Goal: Information Seeking & Learning: Learn about a topic

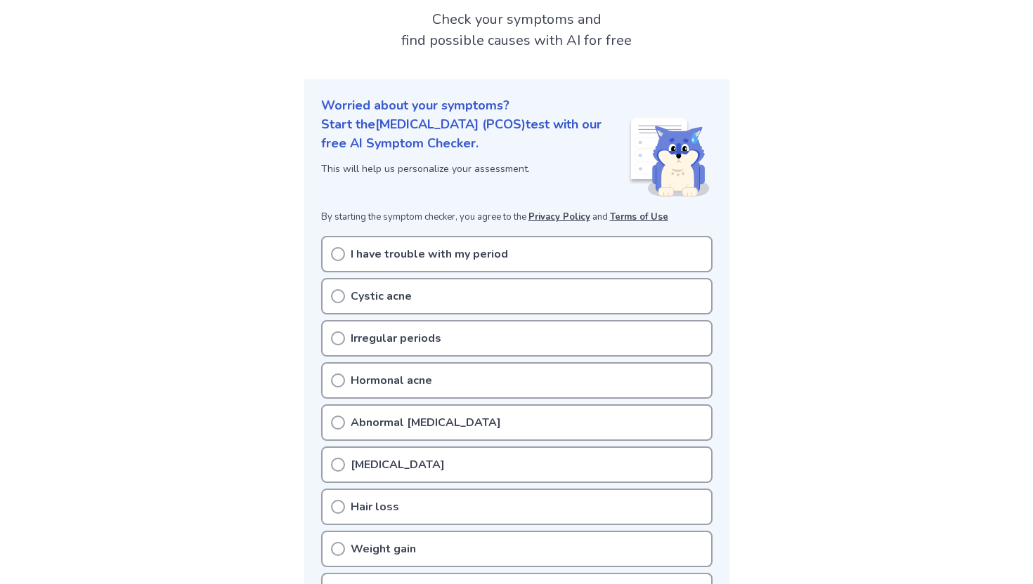
scroll to position [86, 0]
click at [451, 257] on p "I have trouble with my period" at bounding box center [428, 252] width 157 height 17
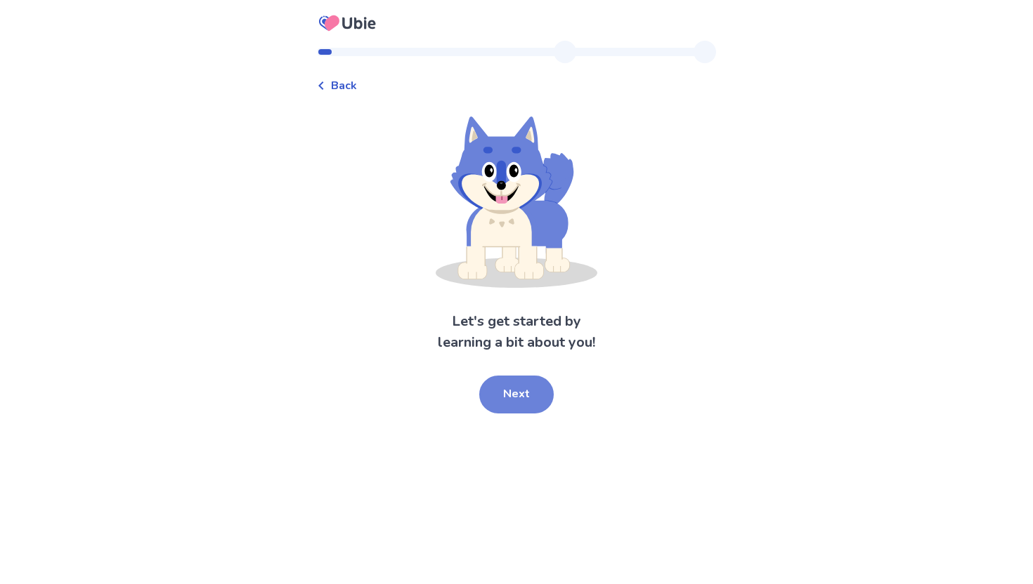
click at [518, 406] on button "Next" at bounding box center [516, 395] width 74 height 38
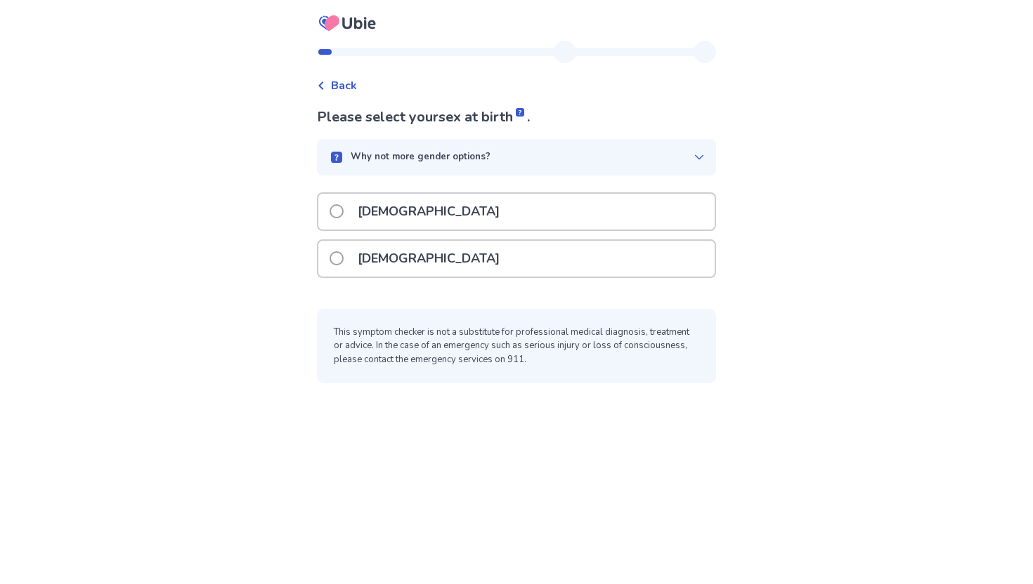
click at [457, 263] on div "[DEMOGRAPHIC_DATA]" at bounding box center [516, 259] width 396 height 36
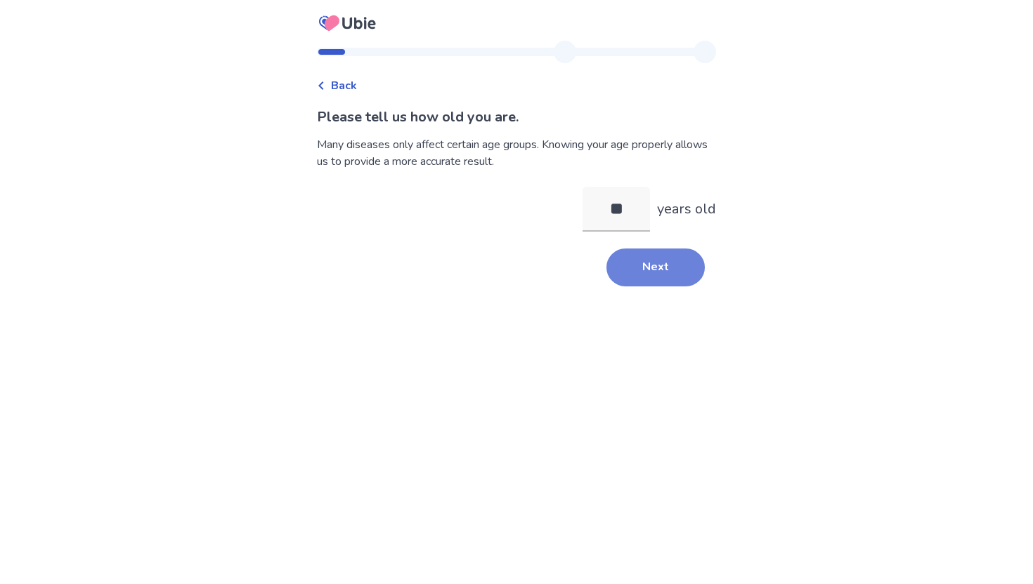
type input "**"
click at [641, 282] on button "Next" at bounding box center [655, 268] width 98 height 38
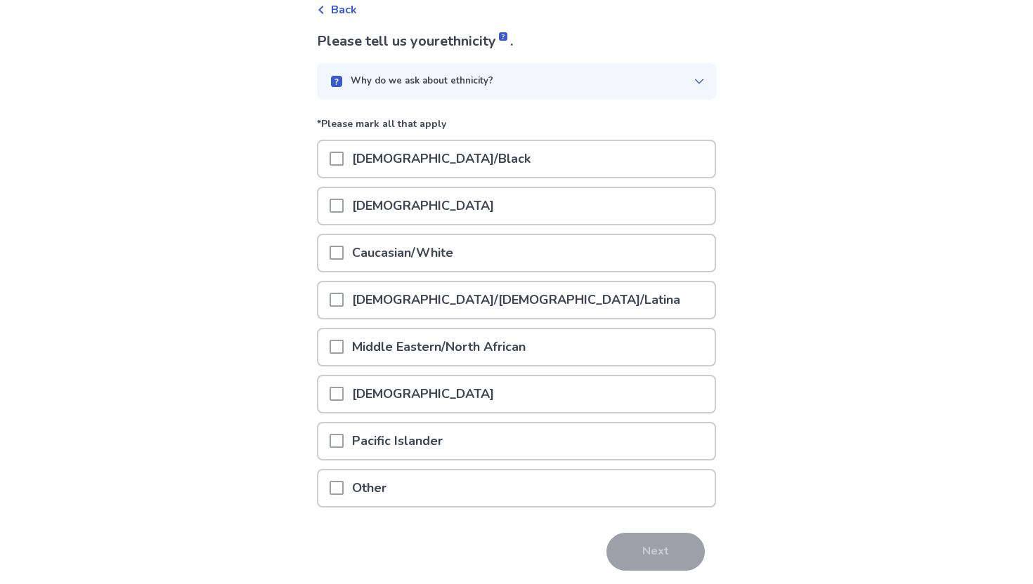
scroll to position [78, 0]
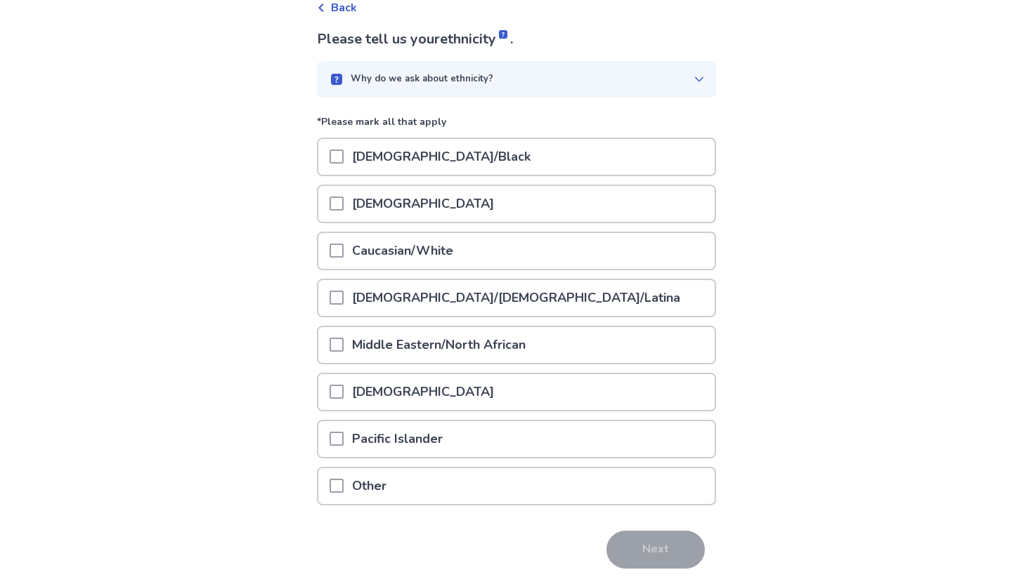
click at [461, 263] on p "Caucasian/White" at bounding box center [402, 251] width 118 height 36
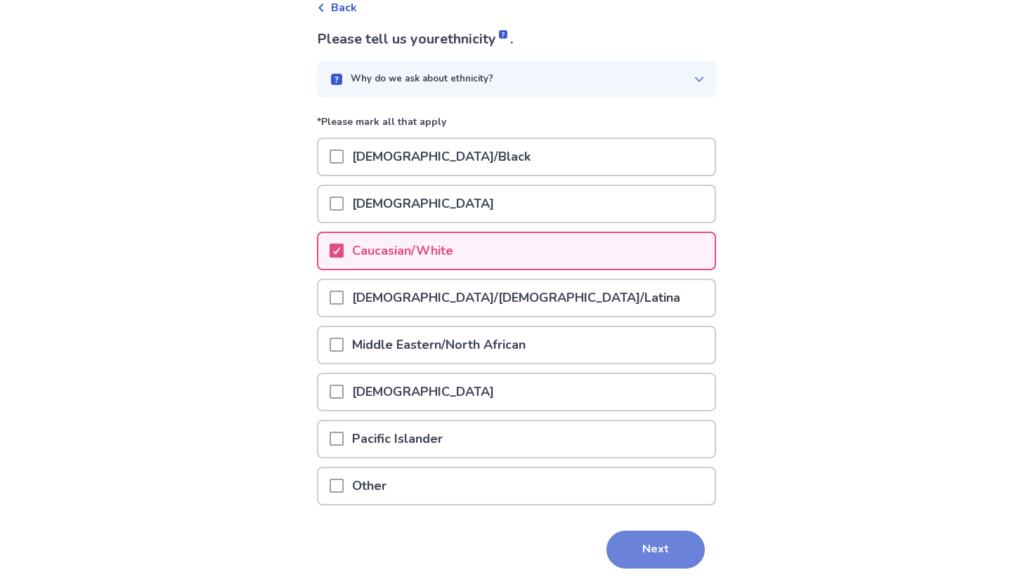
click at [641, 555] on button "Next" at bounding box center [655, 550] width 98 height 38
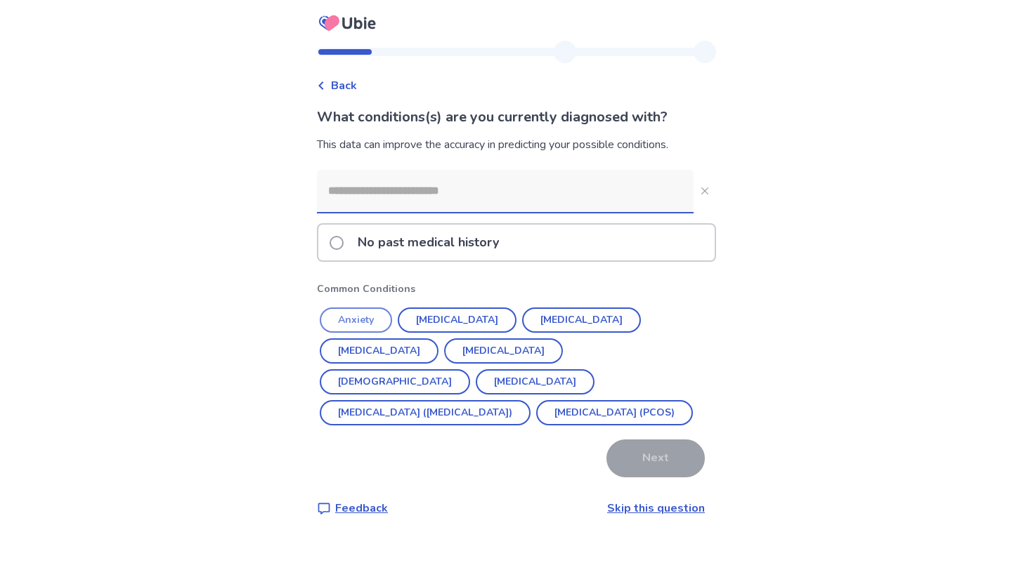
click at [373, 313] on button "Anxiety" at bounding box center [356, 320] width 72 height 25
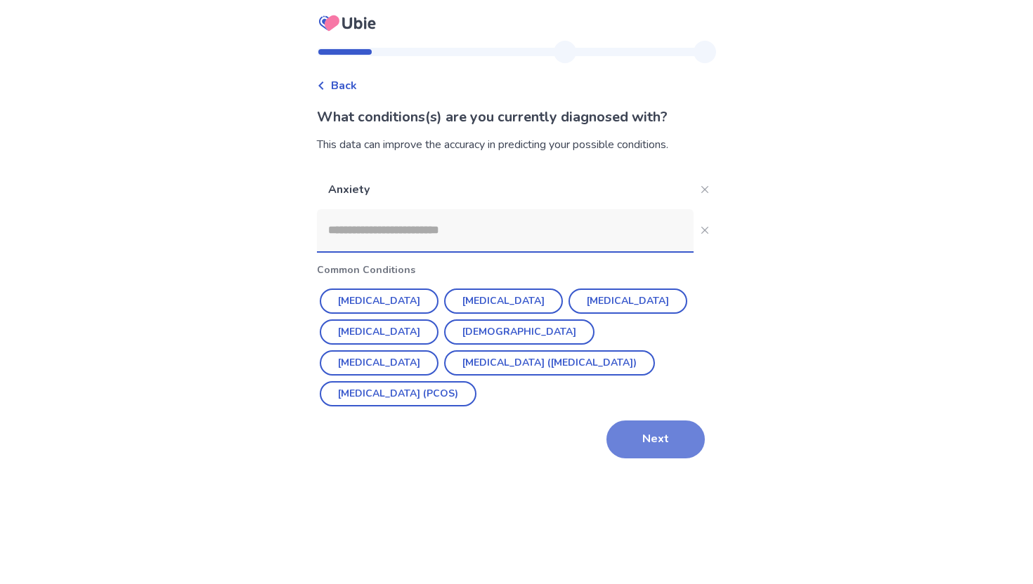
click at [631, 443] on button "Next" at bounding box center [655, 440] width 98 height 38
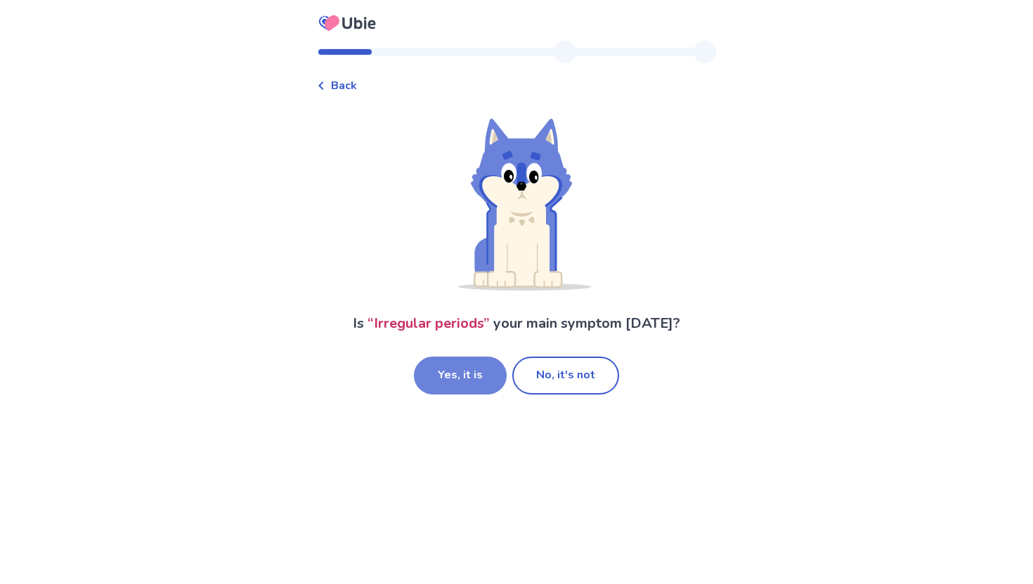
click at [463, 379] on button "Yes, it is" at bounding box center [460, 376] width 93 height 38
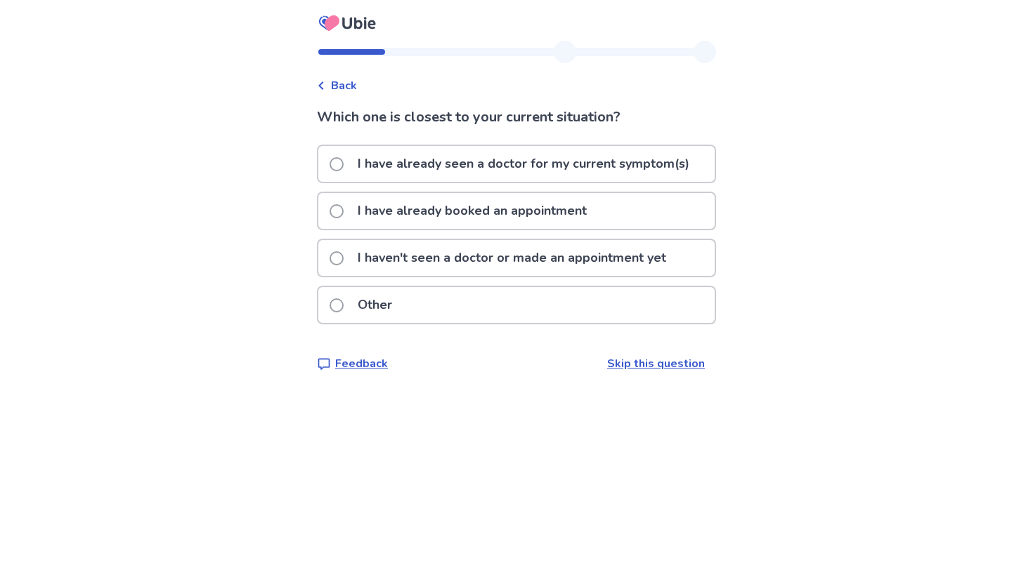
click at [510, 216] on p "I have already booked an appointment" at bounding box center [472, 211] width 246 height 36
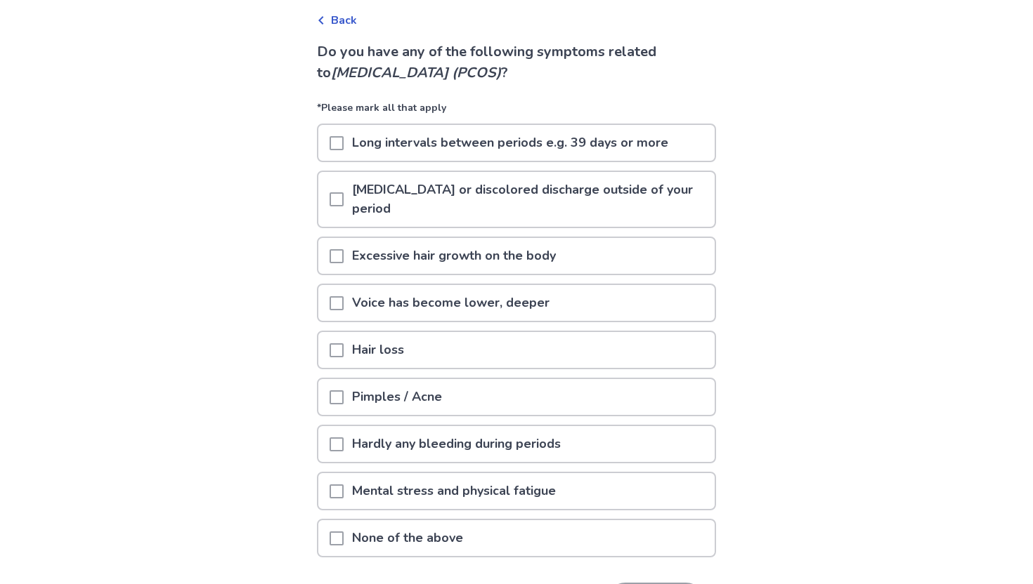
scroll to position [65, 0]
click at [343, 143] on span at bounding box center [336, 144] width 14 height 14
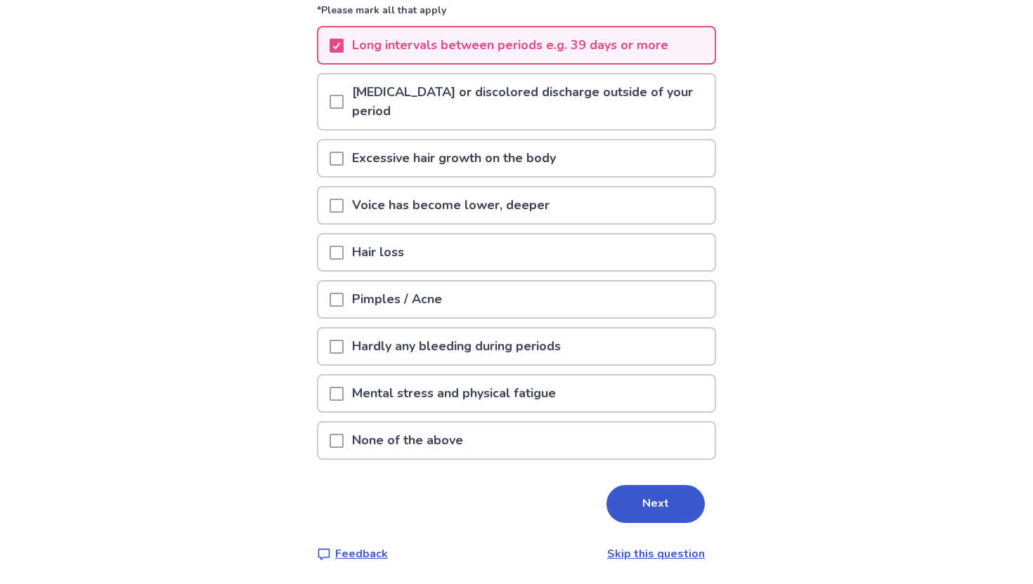
scroll to position [164, 0]
click at [341, 256] on span at bounding box center [336, 252] width 14 height 14
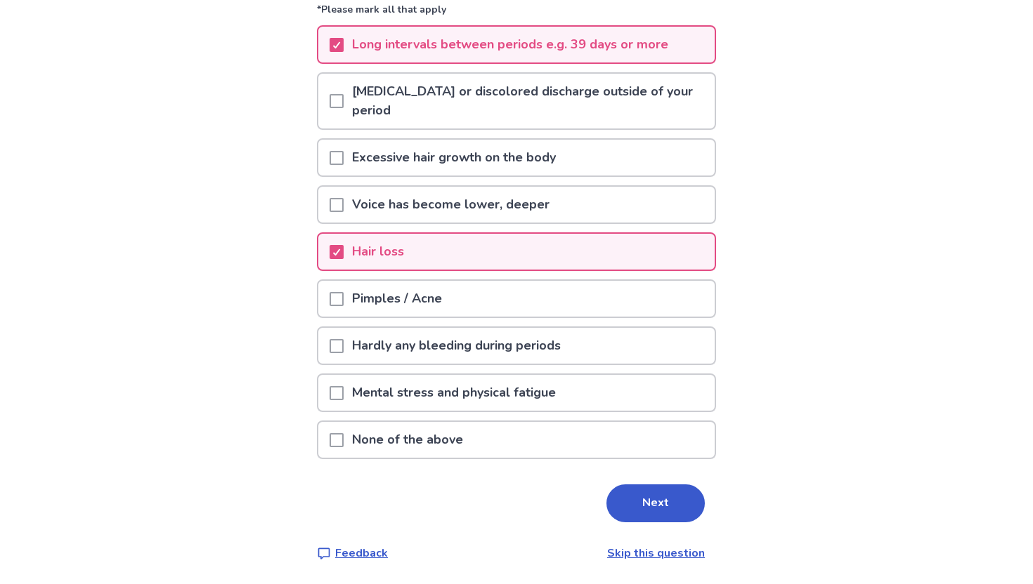
click at [343, 300] on span at bounding box center [336, 299] width 14 height 14
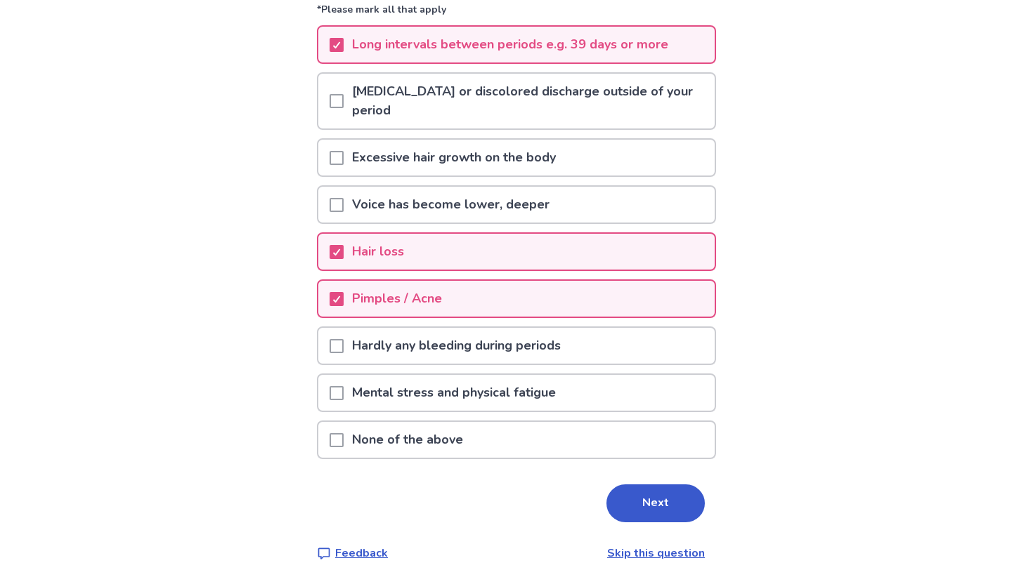
click at [343, 400] on div at bounding box center [336, 393] width 14 height 36
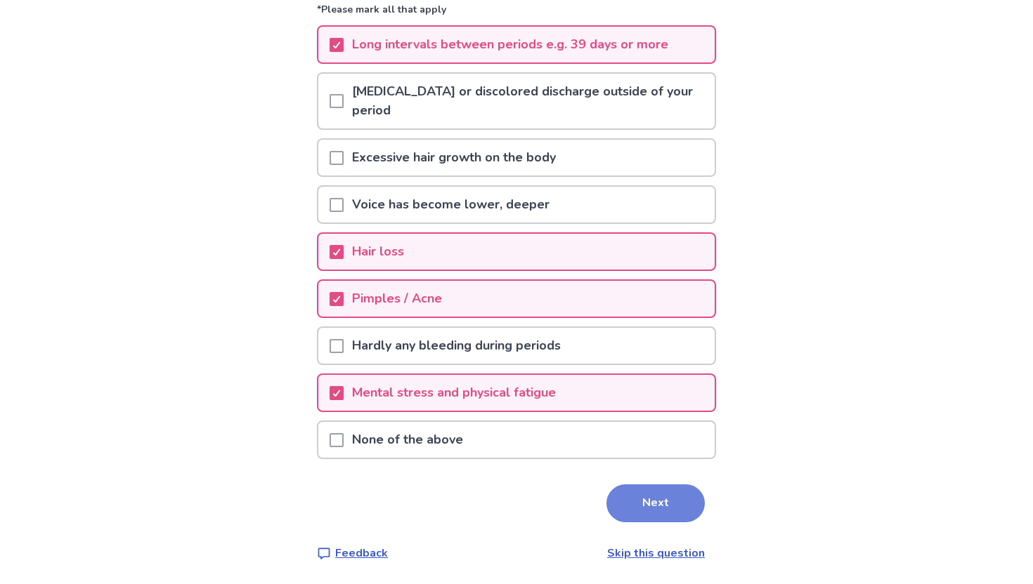
click at [634, 515] on button "Next" at bounding box center [655, 504] width 98 height 38
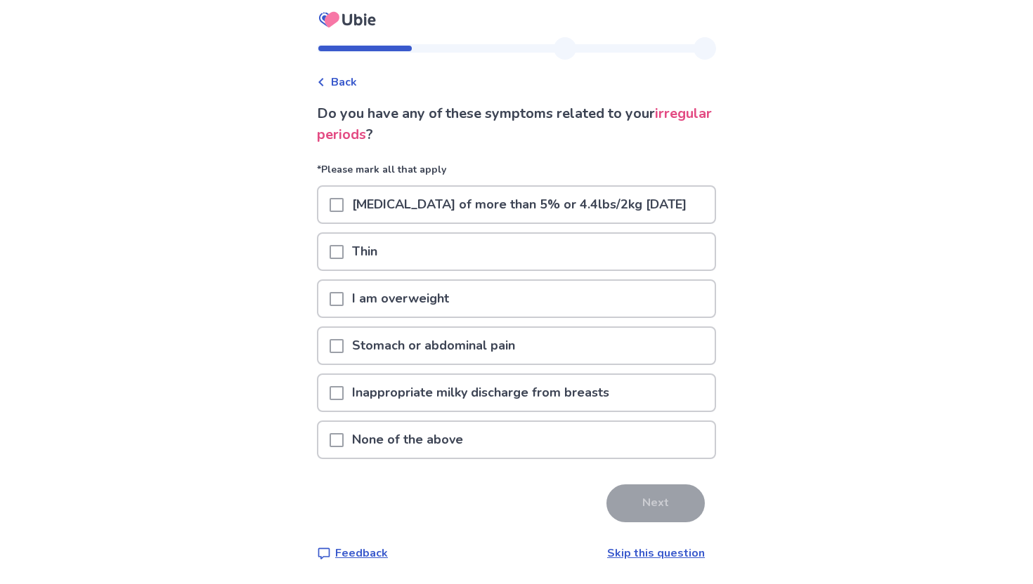
scroll to position [13, 0]
click at [452, 458] on p "None of the above" at bounding box center [407, 440] width 128 height 36
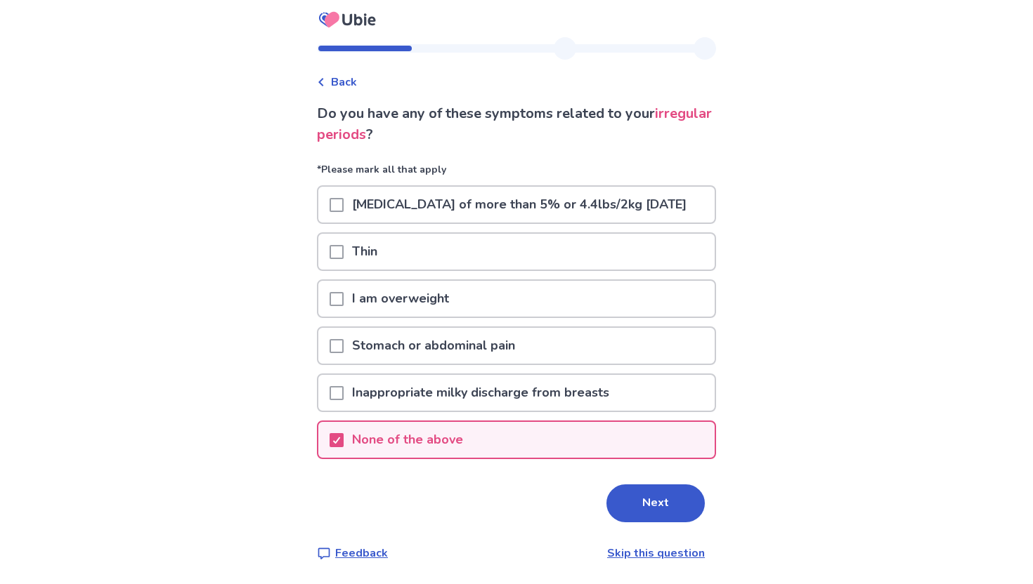
click at [420, 455] on p "None of the above" at bounding box center [407, 440] width 128 height 36
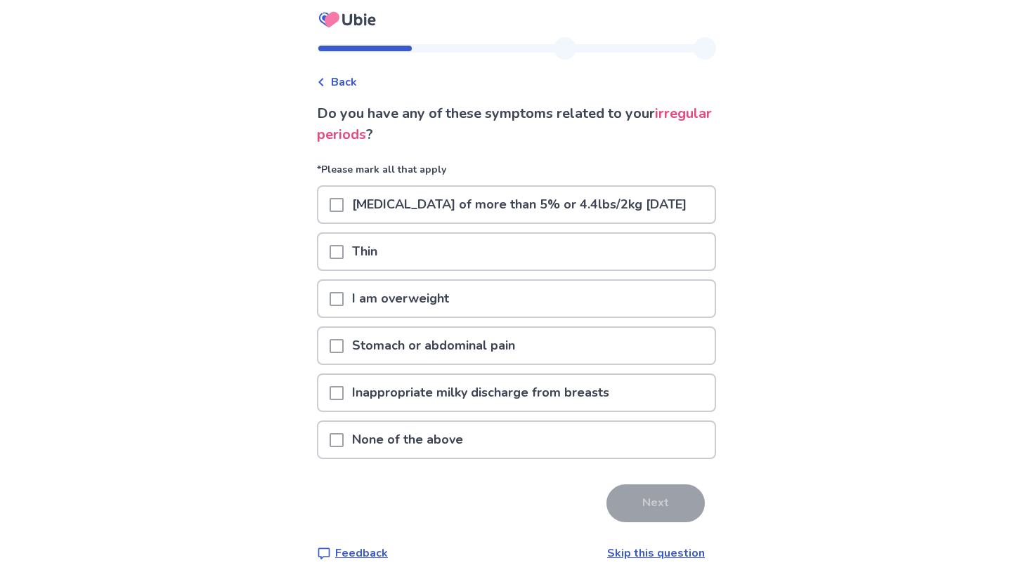
click at [426, 358] on p "Stomach or abdominal pain" at bounding box center [433, 346] width 180 height 36
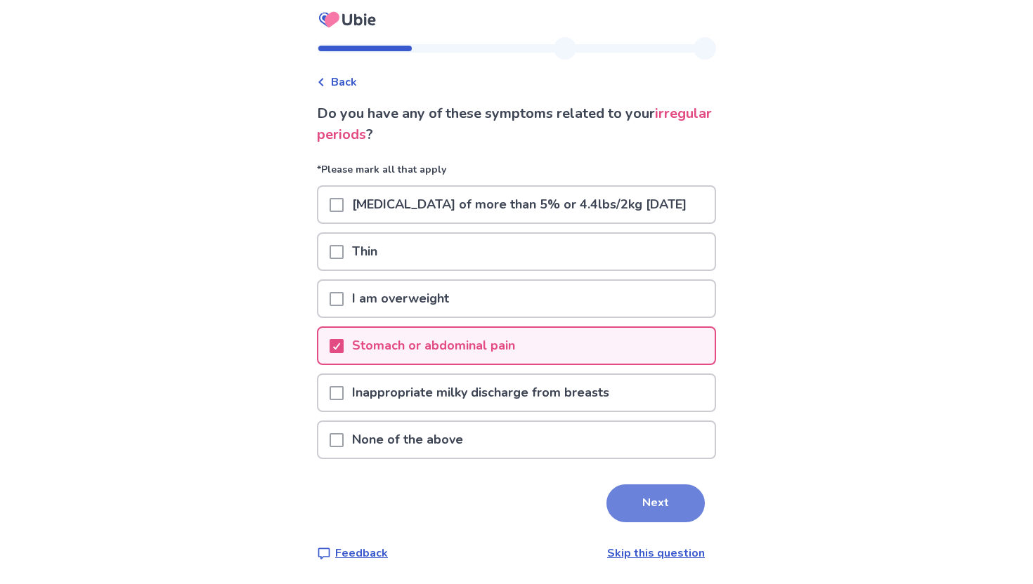
click at [664, 518] on button "Next" at bounding box center [655, 504] width 98 height 38
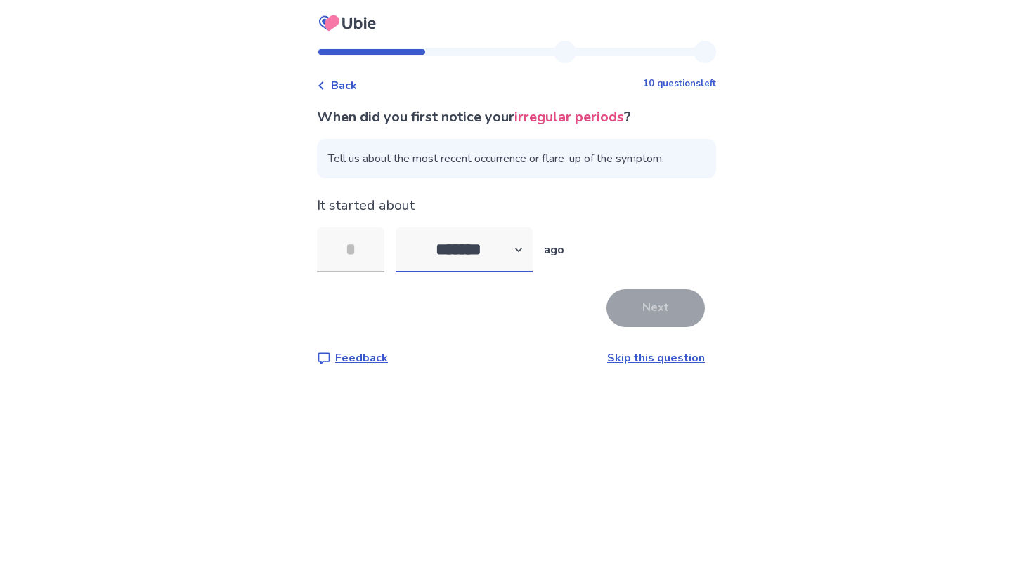
click at [501, 252] on select "******* ****** ******* ******** *******" at bounding box center [463, 250] width 137 height 45
select select "*"
click at [350, 251] on input "tel" at bounding box center [350, 250] width 67 height 45
type input "*"
click at [662, 312] on button "Next" at bounding box center [655, 308] width 98 height 38
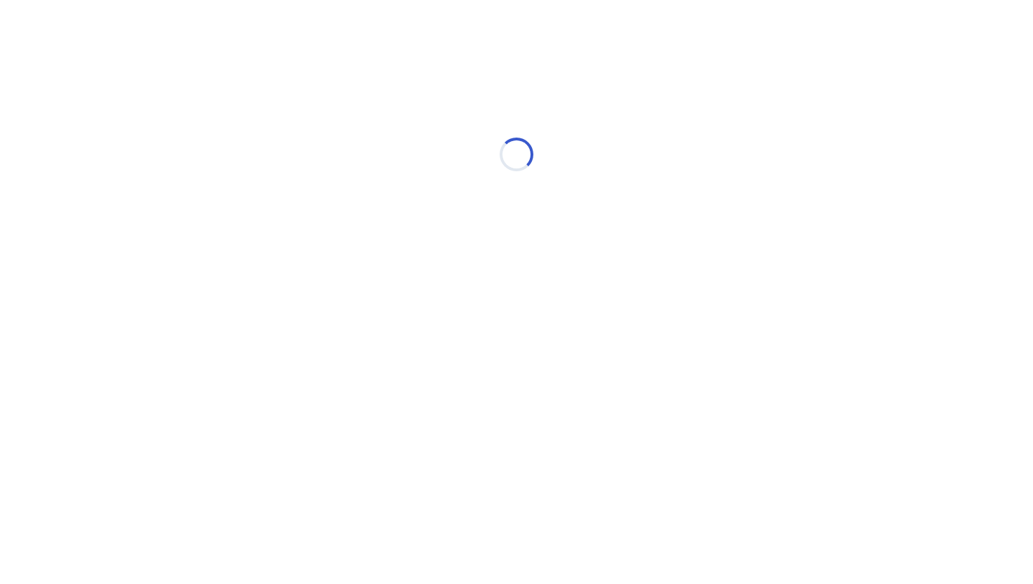
select select "*"
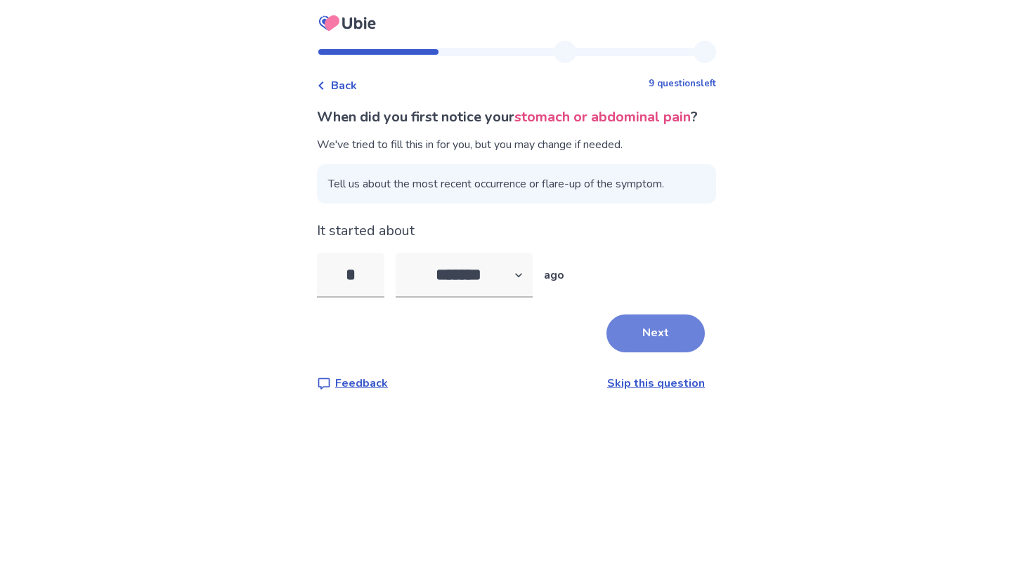
click at [667, 339] on button "Next" at bounding box center [655, 334] width 98 height 38
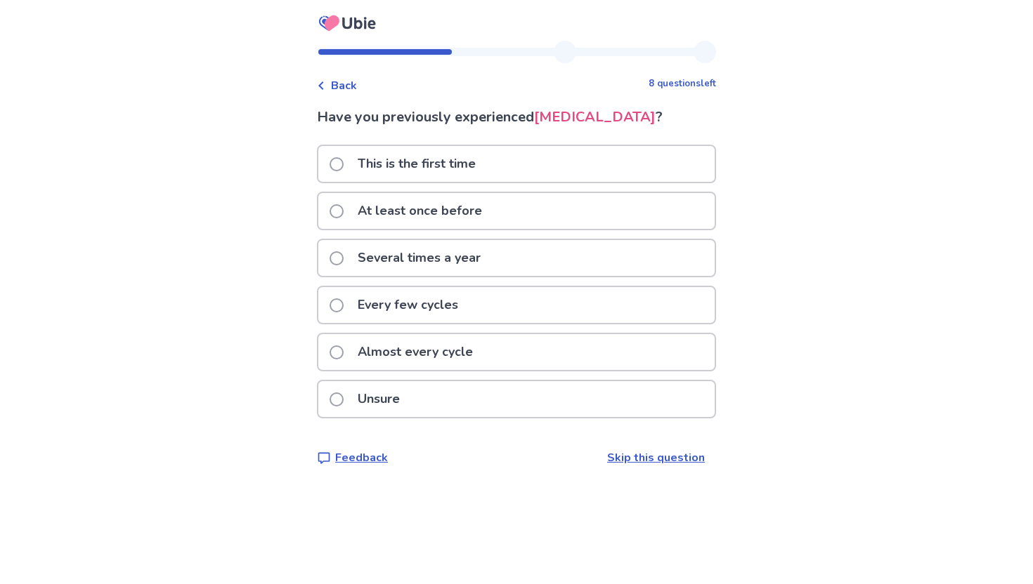
click at [470, 370] on p "Almost every cycle" at bounding box center [415, 352] width 132 height 36
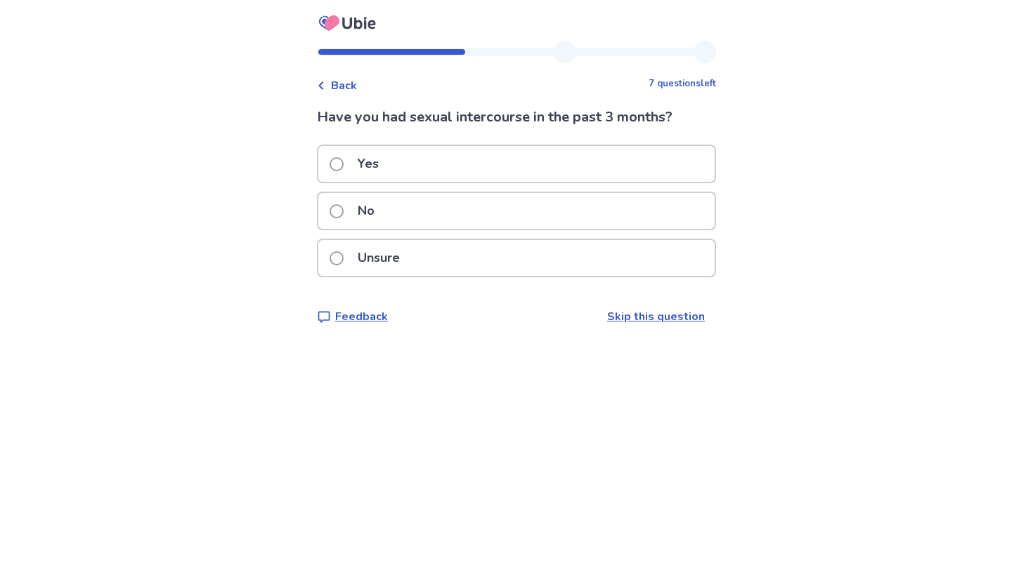
click at [402, 256] on p "Unsure" at bounding box center [378, 258] width 59 height 36
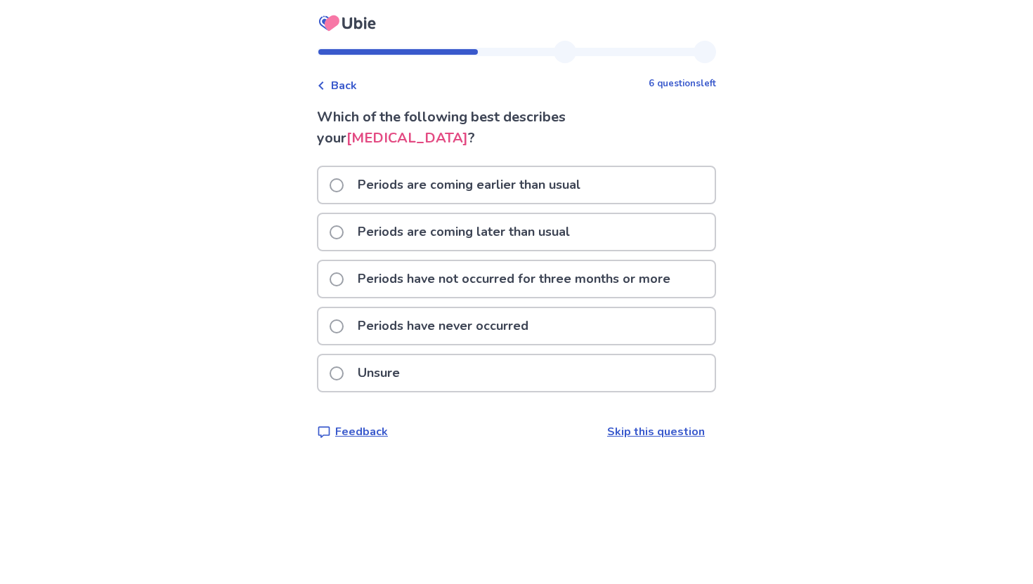
click at [325, 87] on icon at bounding box center [321, 85] width 8 height 8
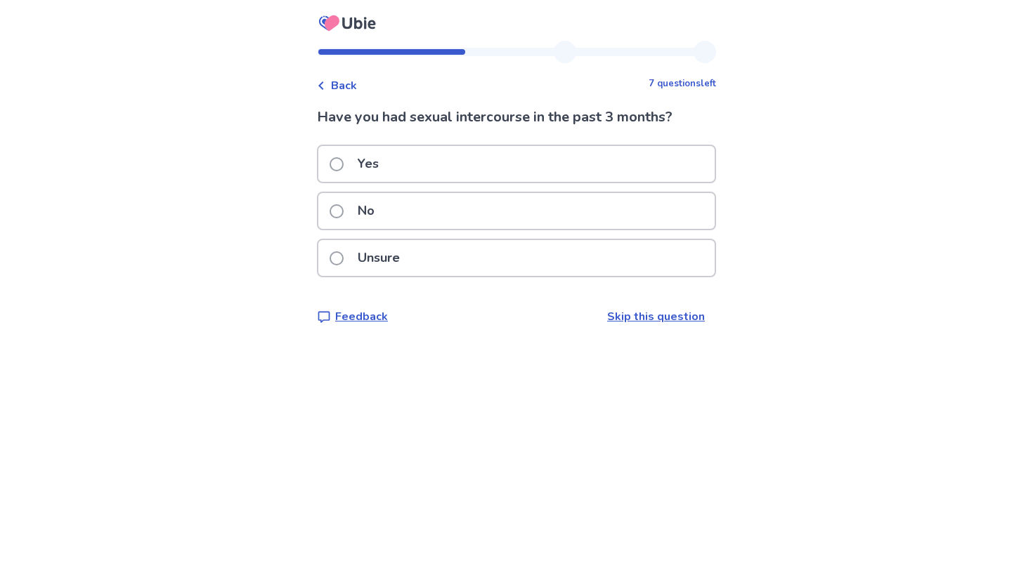
click at [365, 209] on p "No" at bounding box center [366, 211] width 34 height 36
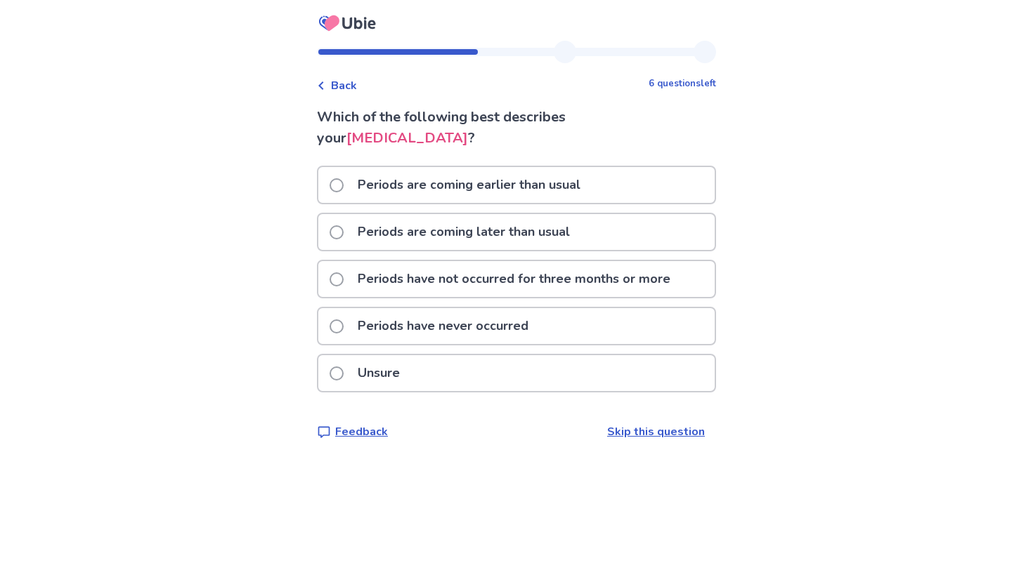
click at [610, 237] on div "Periods are coming later than usual" at bounding box center [516, 232] width 396 height 36
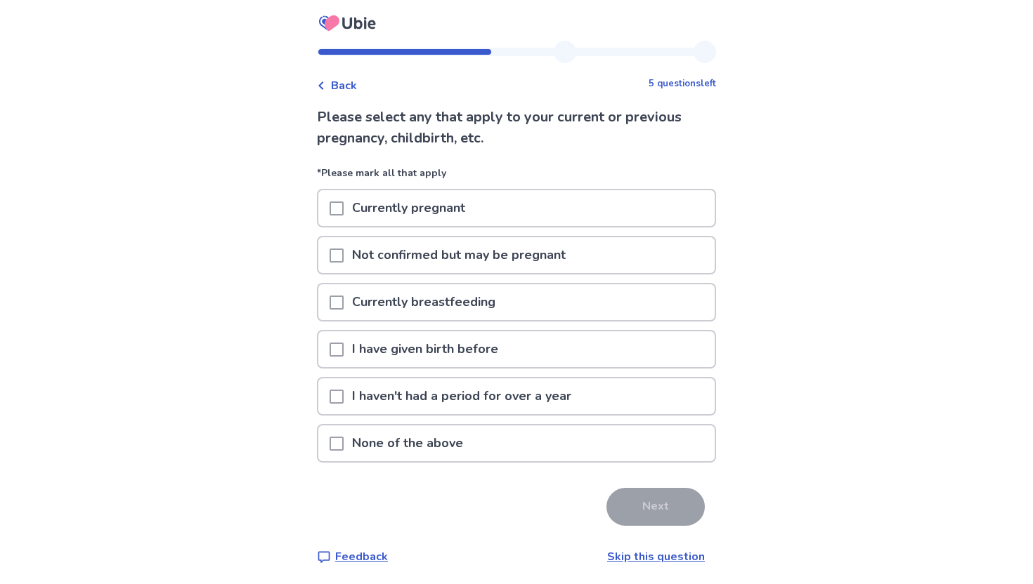
click at [452, 446] on p "None of the above" at bounding box center [407, 444] width 128 height 36
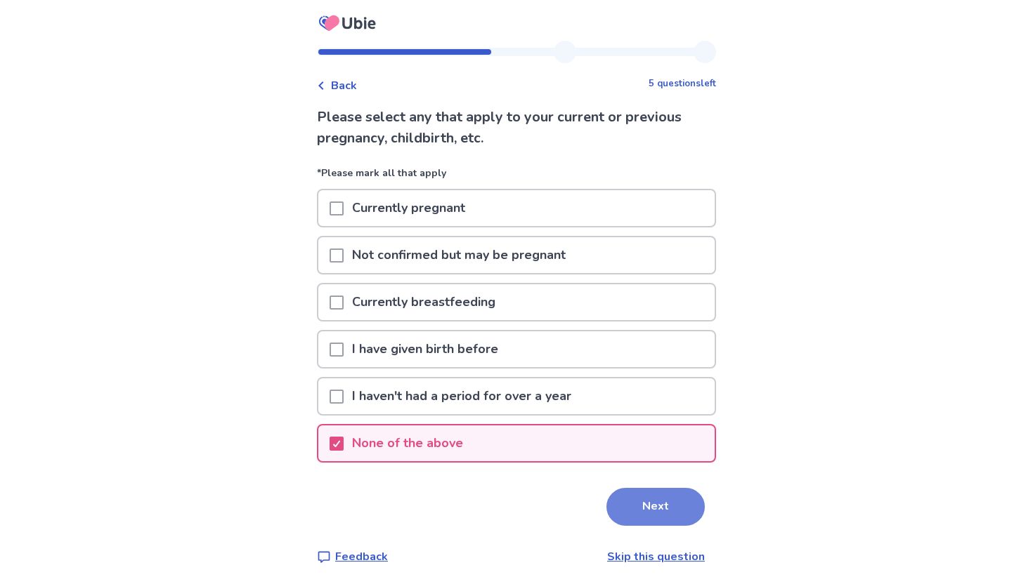
click at [648, 516] on button "Next" at bounding box center [655, 507] width 98 height 38
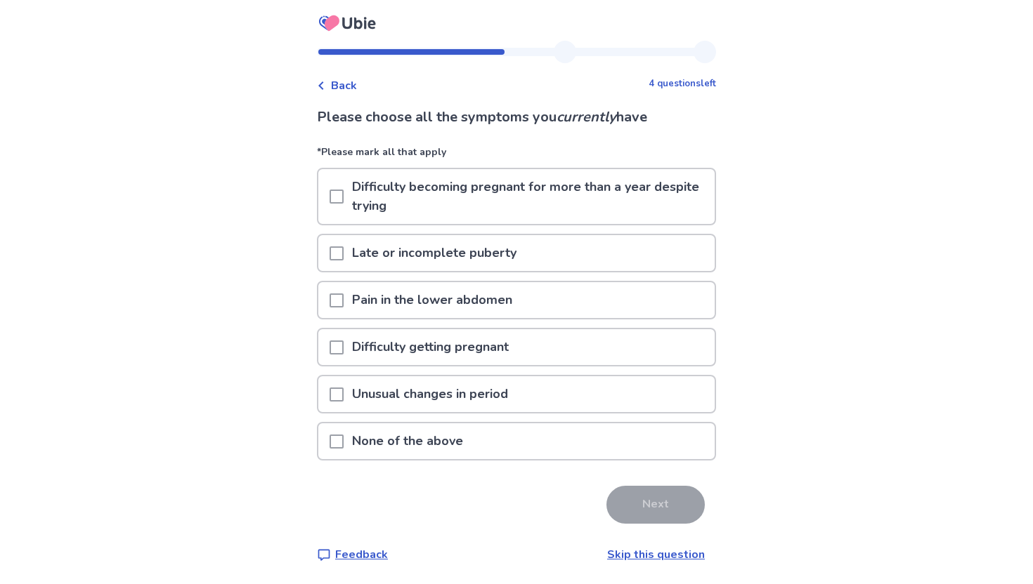
click at [499, 301] on p "Pain in the lower abdomen" at bounding box center [431, 300] width 177 height 36
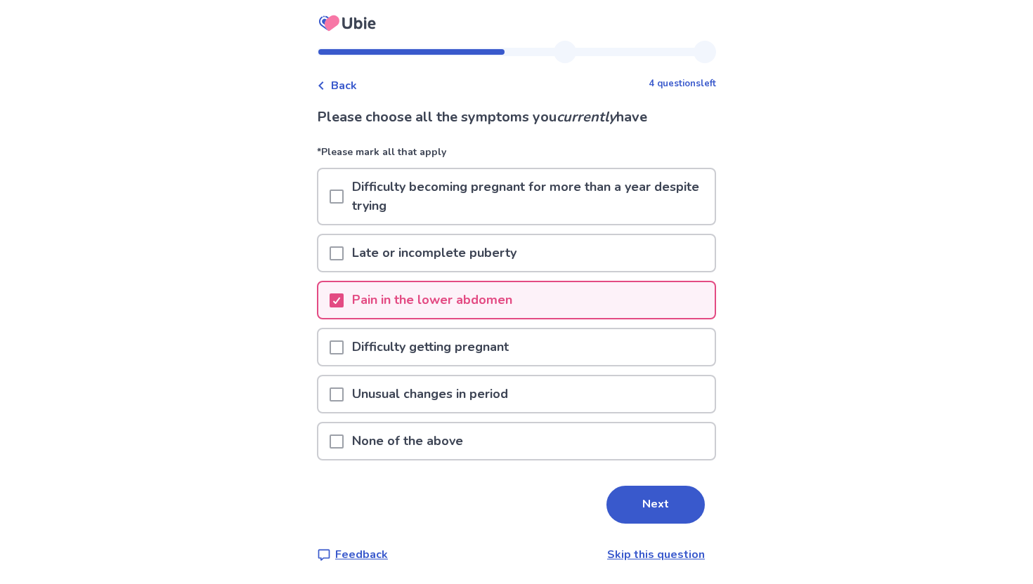
click at [505, 395] on p "Unusual changes in period" at bounding box center [429, 394] width 173 height 36
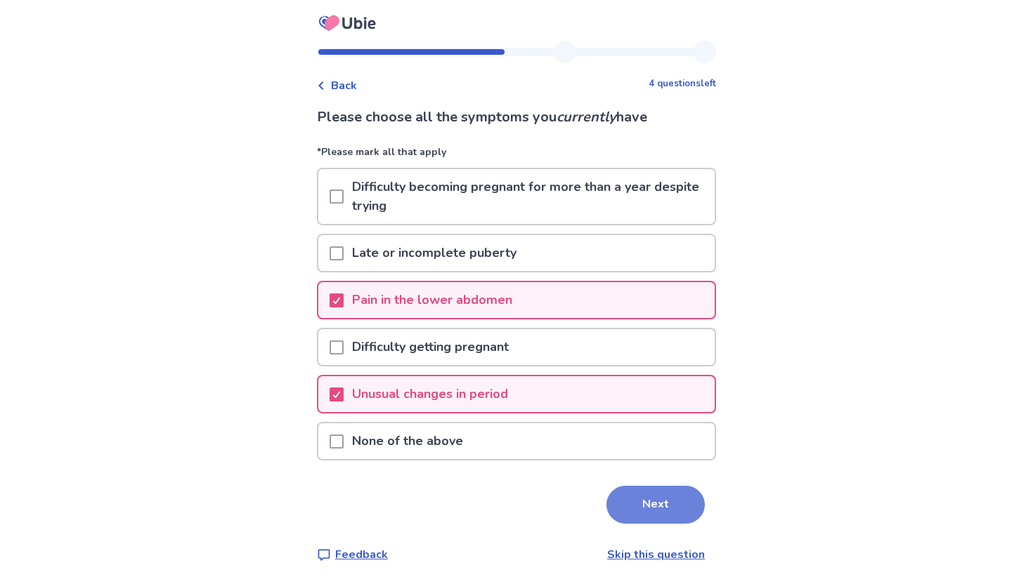
click at [652, 512] on button "Next" at bounding box center [655, 505] width 98 height 38
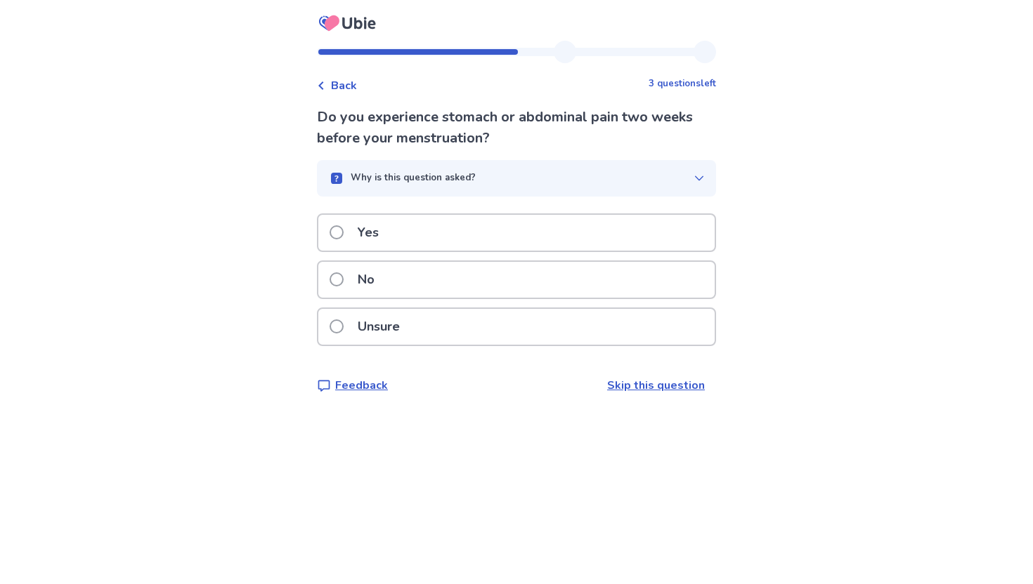
click at [480, 228] on div "Yes" at bounding box center [516, 233] width 396 height 36
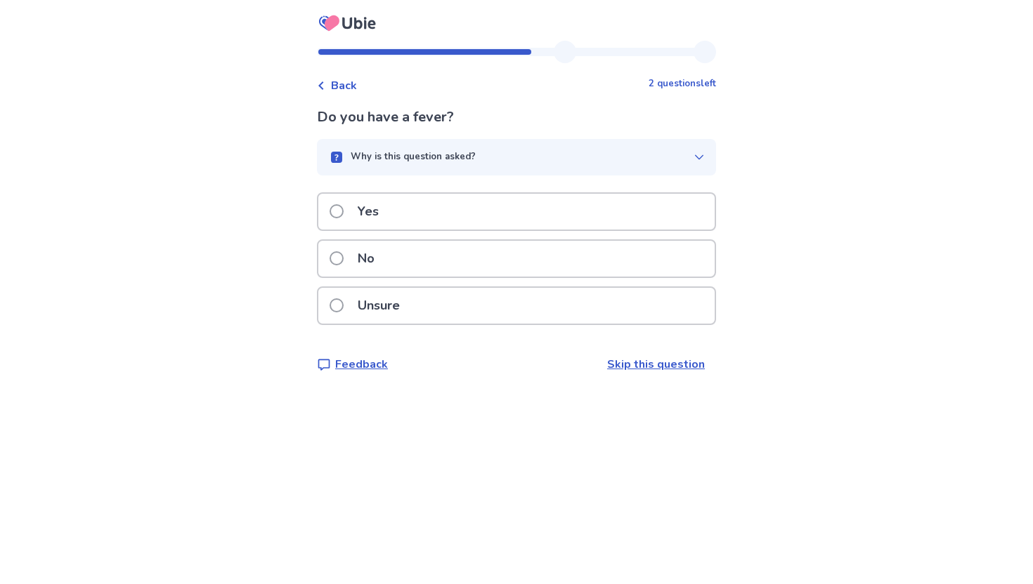
click at [617, 305] on div "Unsure" at bounding box center [516, 306] width 396 height 36
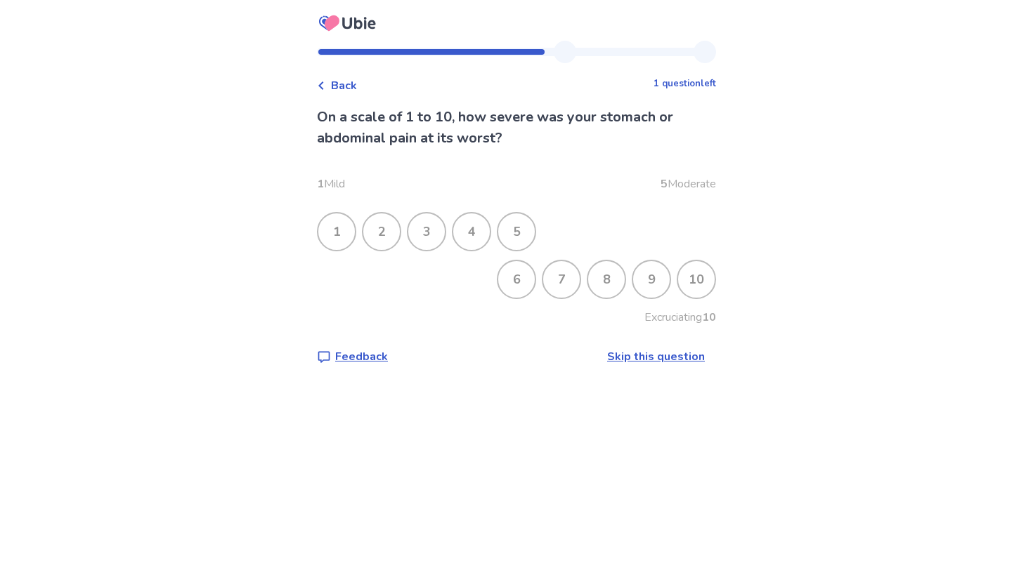
click at [546, 289] on div "7" at bounding box center [561, 279] width 37 height 37
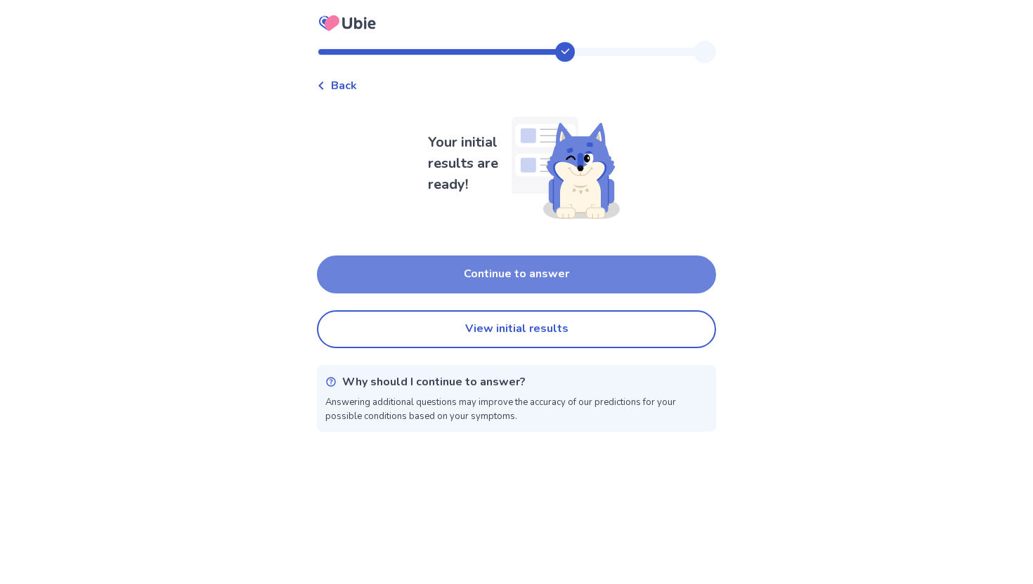
click at [600, 282] on button "Continue to answer" at bounding box center [516, 275] width 399 height 38
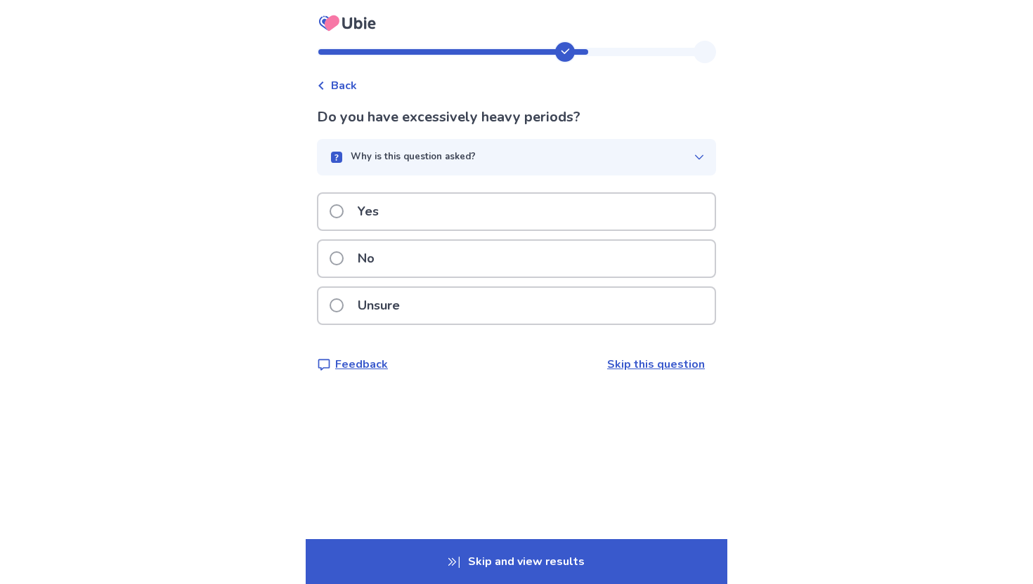
click at [464, 218] on div "Yes" at bounding box center [516, 212] width 396 height 36
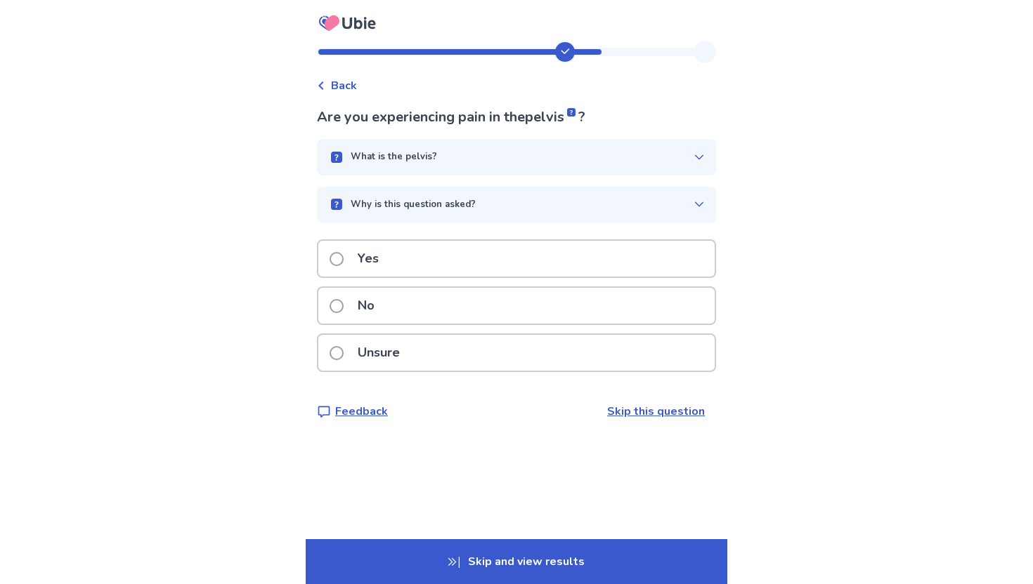
click at [551, 262] on div "Yes" at bounding box center [516, 259] width 396 height 36
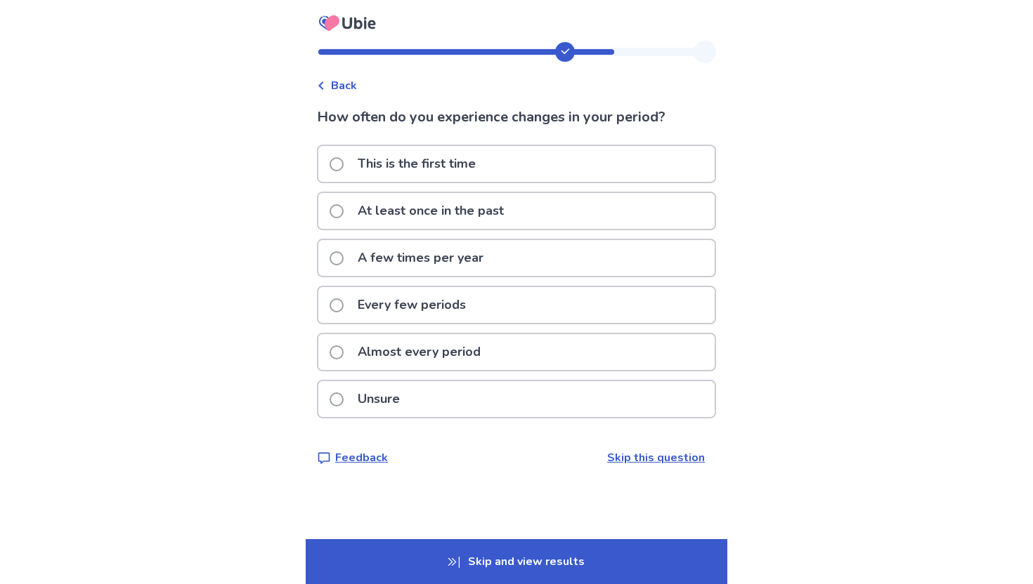
click at [527, 355] on div "Almost every period" at bounding box center [516, 352] width 396 height 36
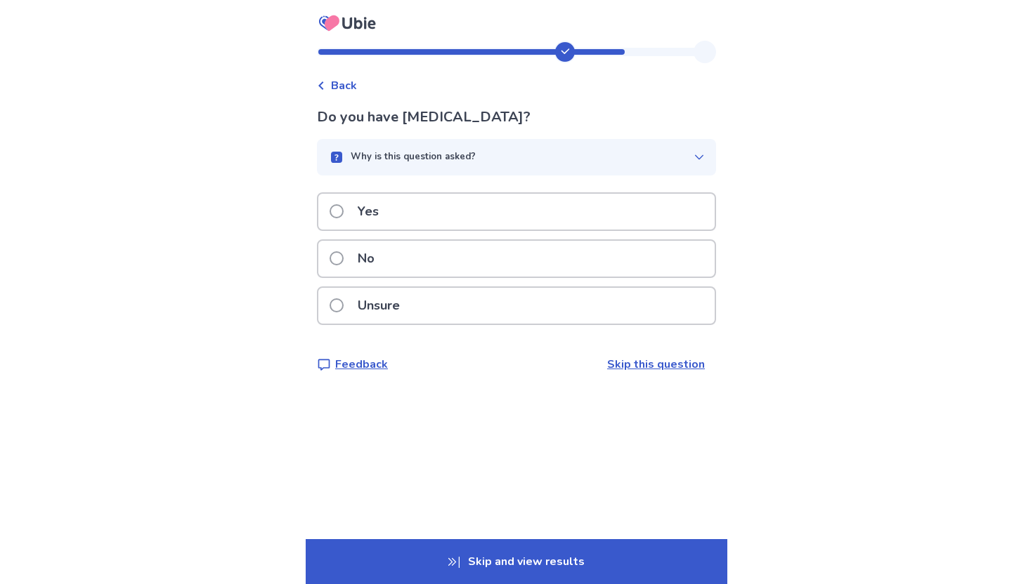
click at [499, 215] on div "Yes" at bounding box center [516, 212] width 396 height 36
click at [512, 219] on div "Yes" at bounding box center [516, 212] width 396 height 36
click at [553, 211] on div "Yes" at bounding box center [516, 212] width 396 height 36
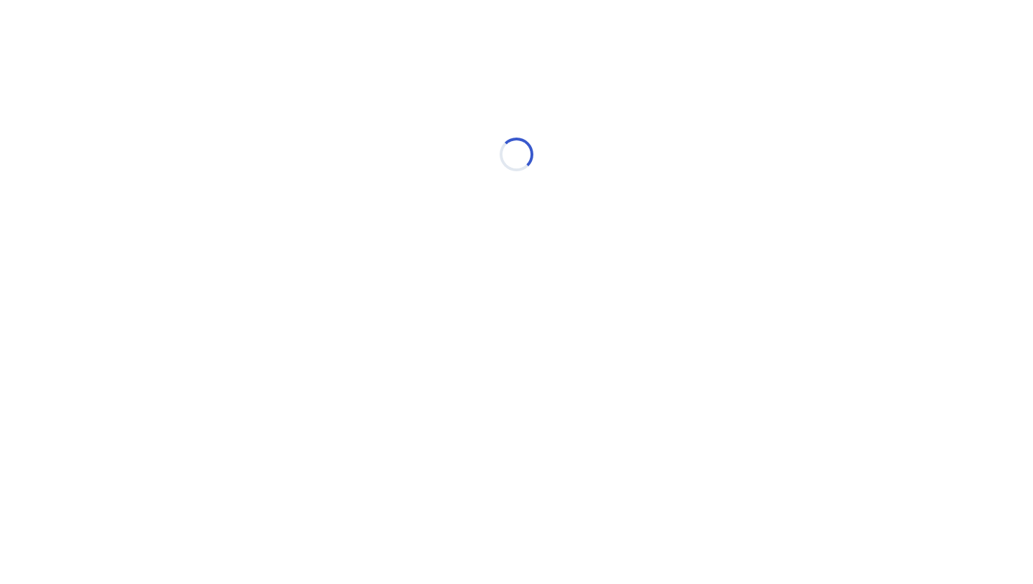
select select "*"
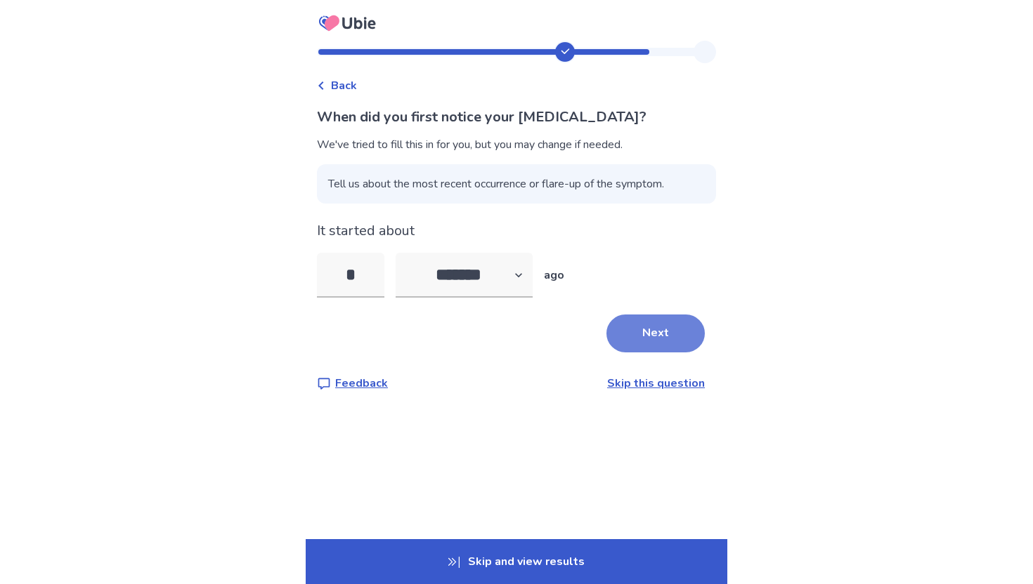
type input "*"
click at [664, 337] on button "Next" at bounding box center [655, 334] width 98 height 38
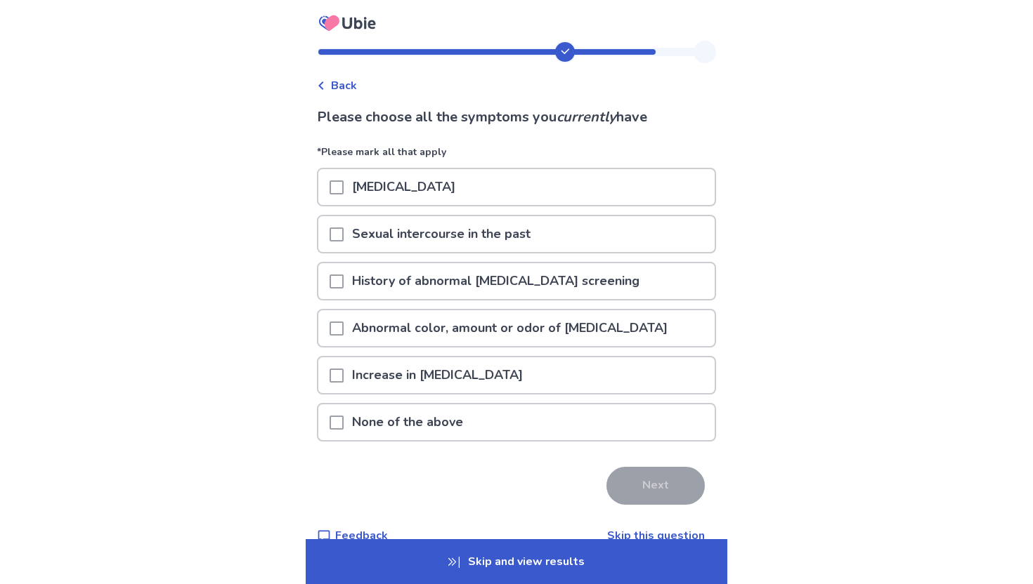
click at [440, 186] on p "[MEDICAL_DATA]" at bounding box center [403, 187] width 120 height 36
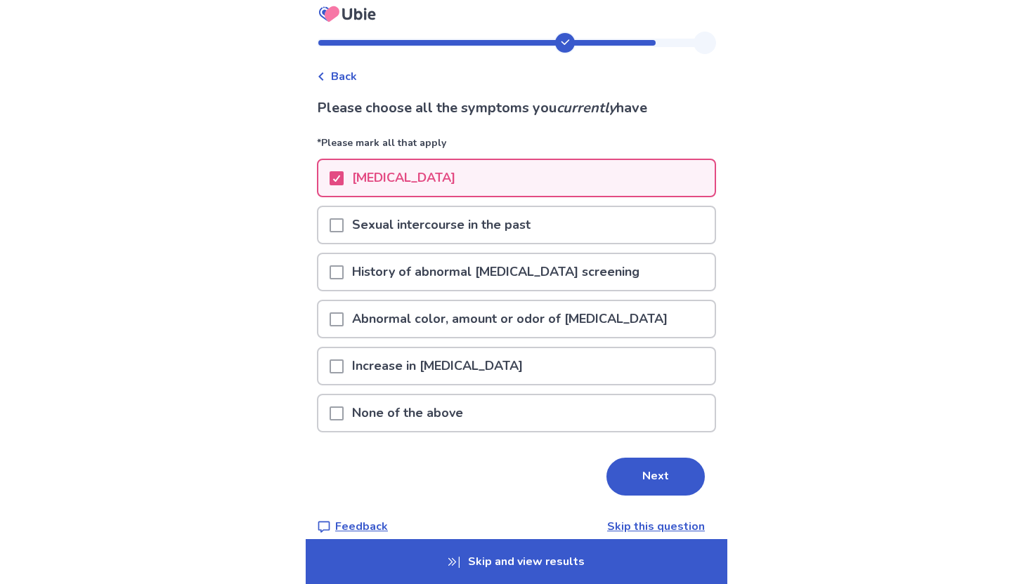
scroll to position [12, 0]
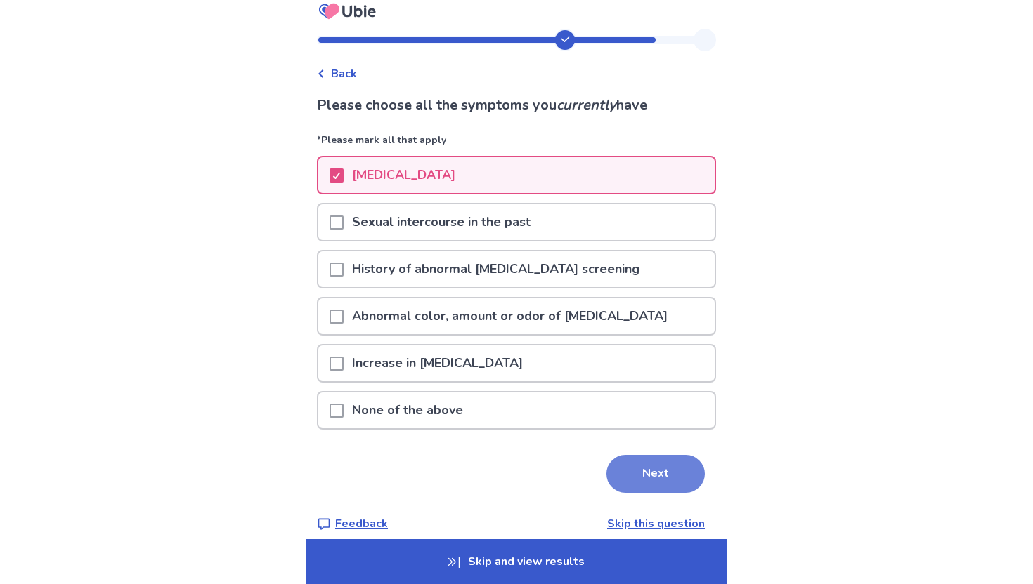
click at [653, 470] on button "Next" at bounding box center [655, 474] width 98 height 38
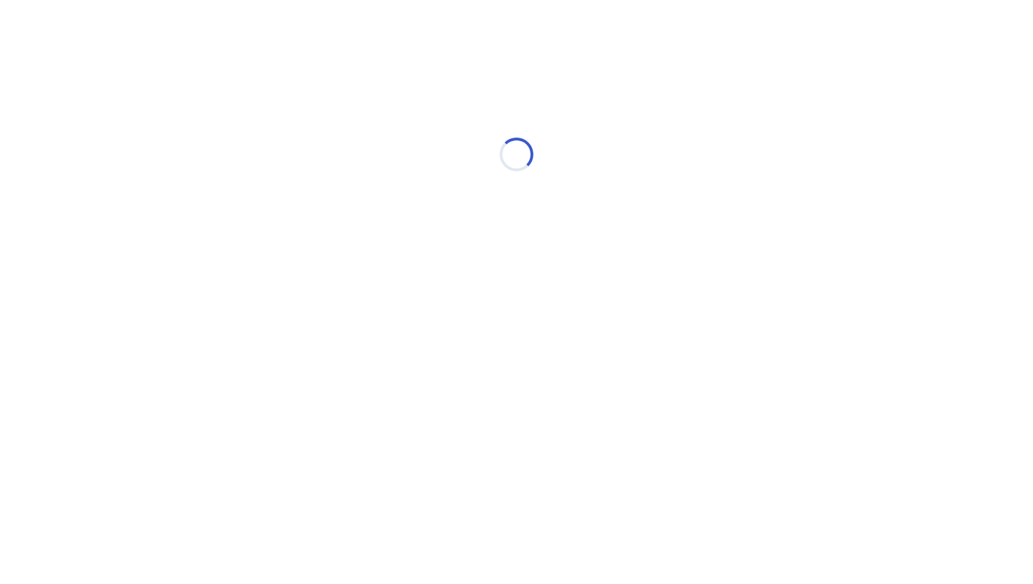
scroll to position [0, 0]
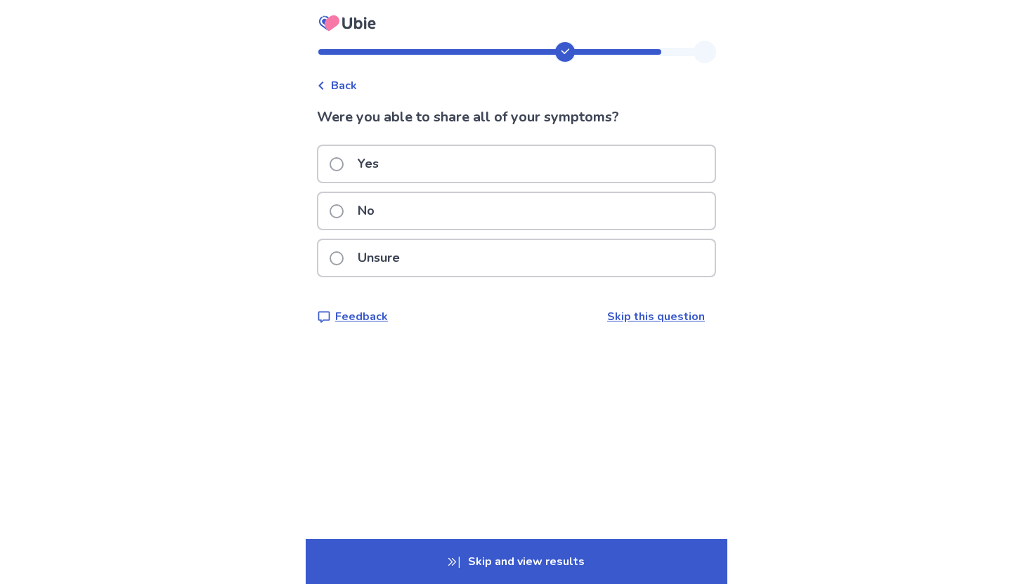
click at [485, 158] on div "Yes" at bounding box center [516, 164] width 396 height 36
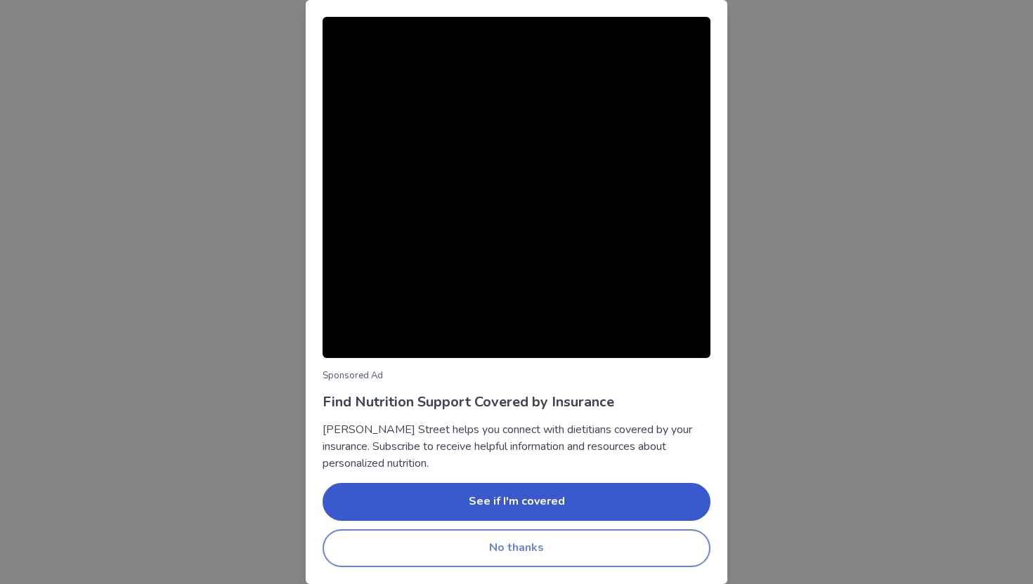
click at [572, 544] on button "No thanks" at bounding box center [516, 549] width 388 height 38
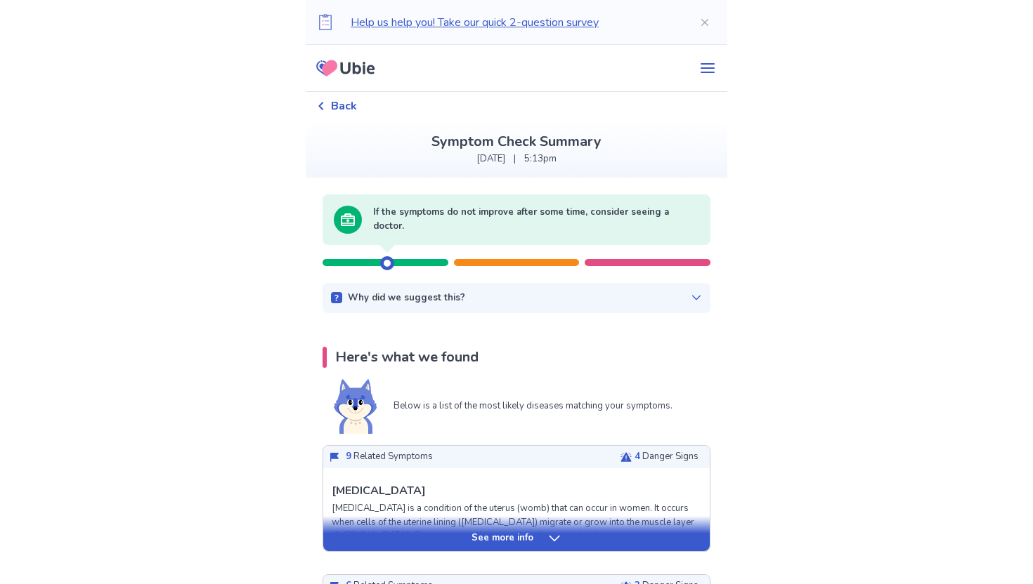
click at [408, 303] on p "Why did we suggest this?" at bounding box center [406, 298] width 117 height 14
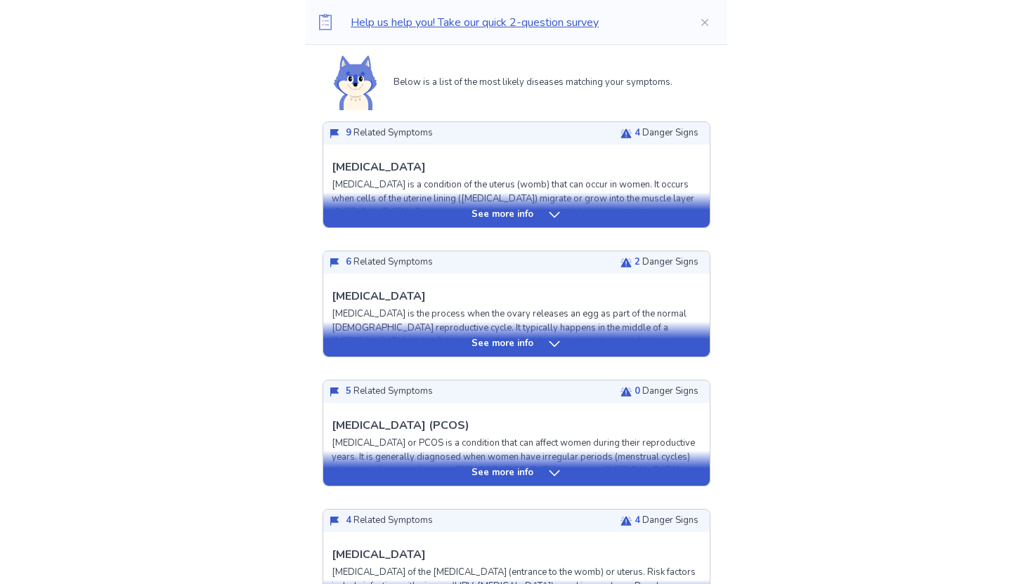
scroll to position [389, 0]
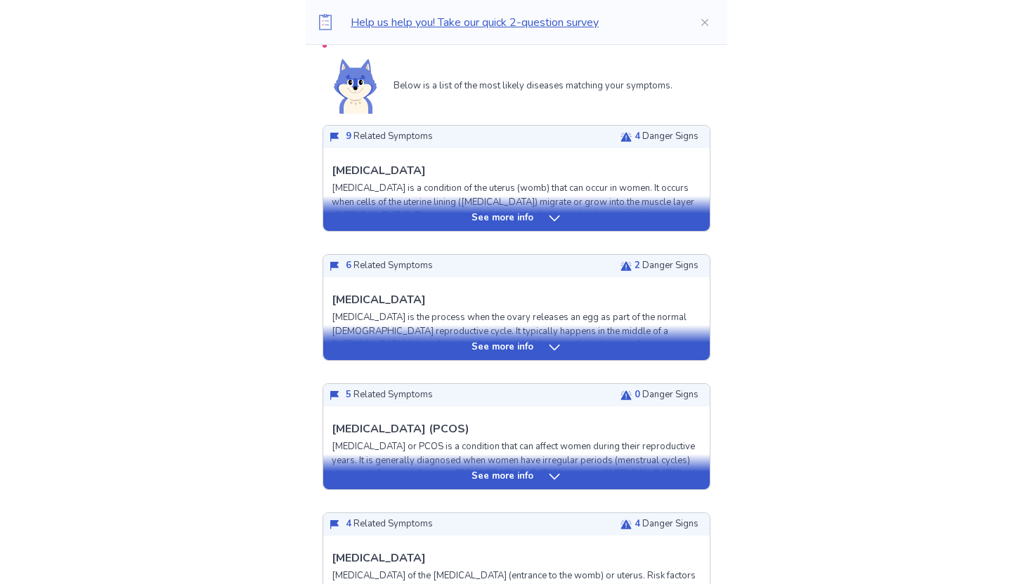
click at [552, 222] on icon at bounding box center [554, 218] width 14 height 14
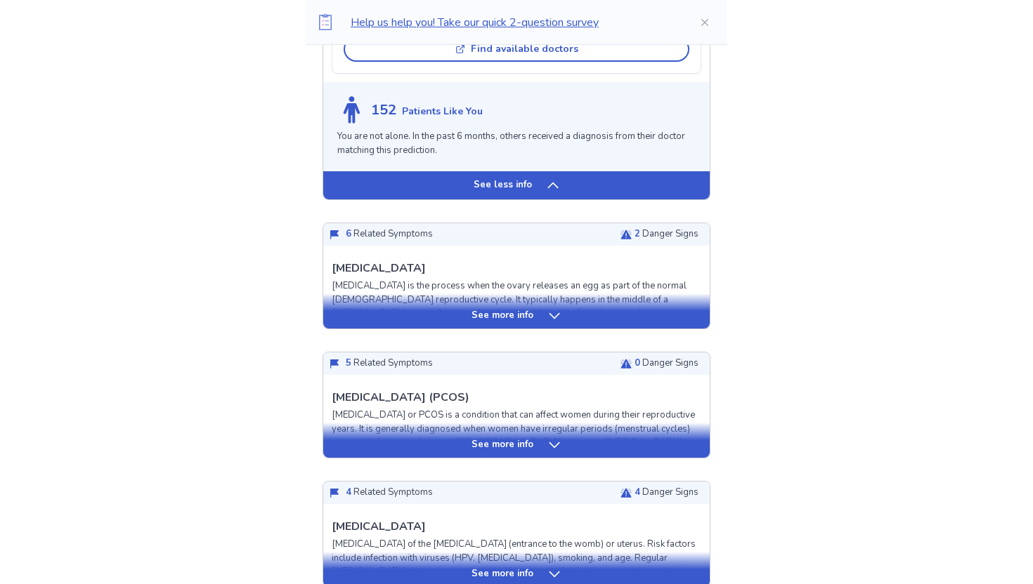
scroll to position [1446, 0]
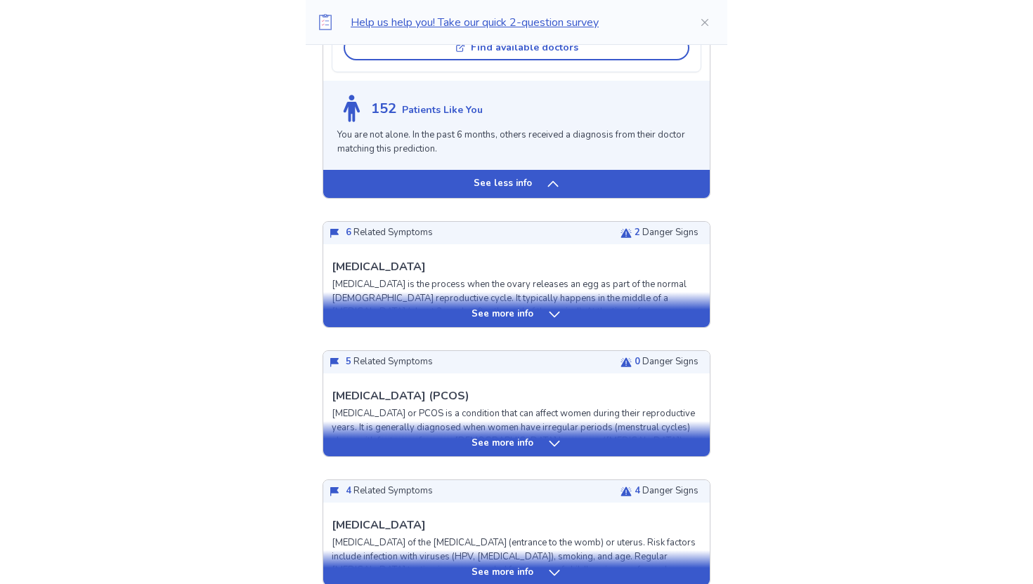
click at [528, 318] on p "See more info" at bounding box center [502, 315] width 62 height 14
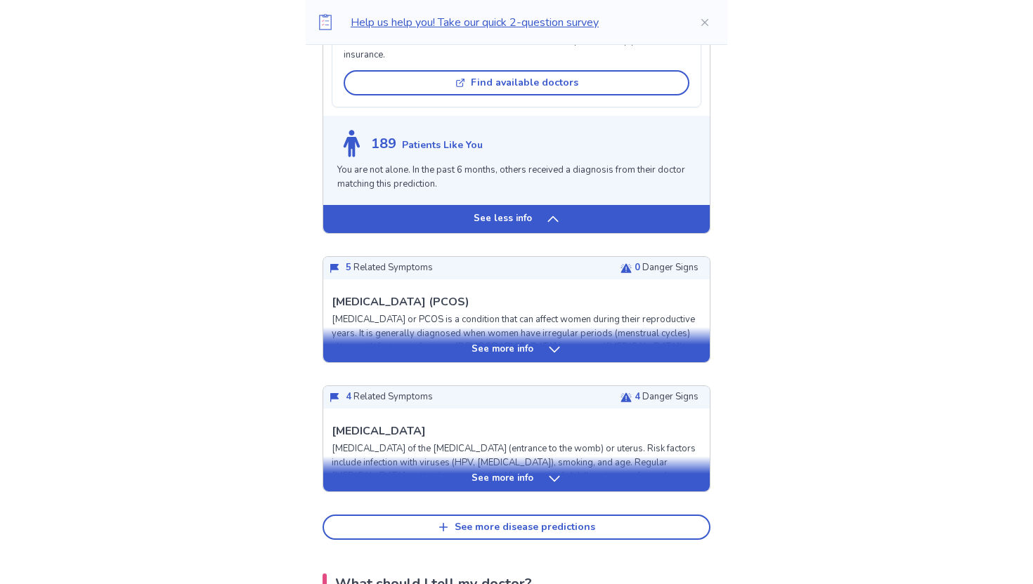
scroll to position [2454, 0]
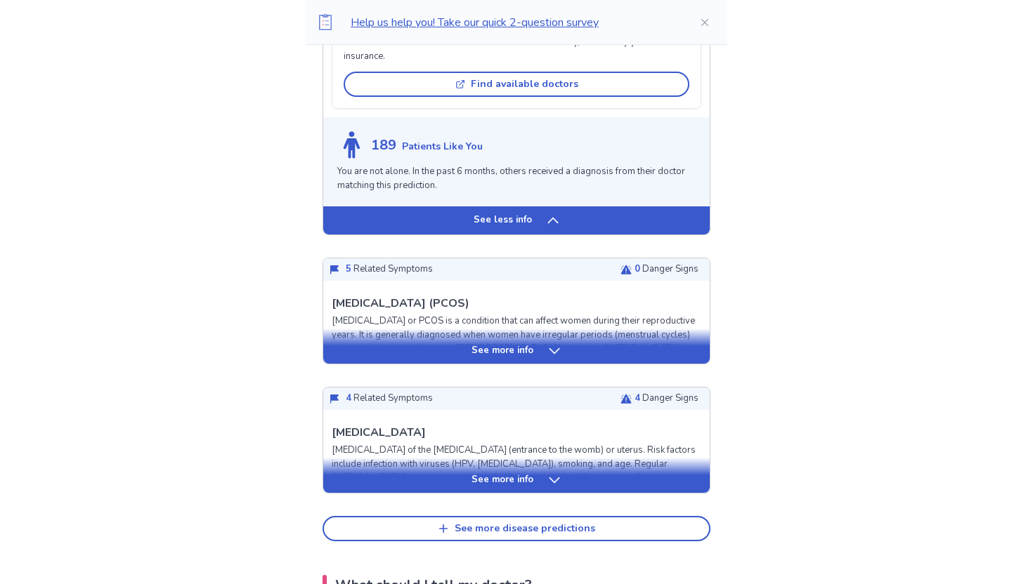
click at [547, 355] on icon at bounding box center [554, 351] width 14 height 14
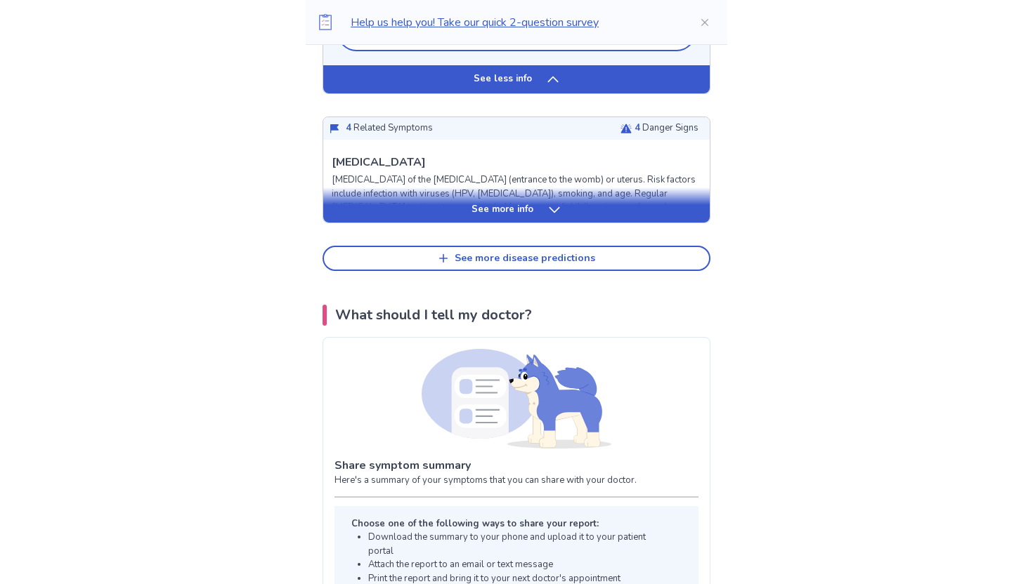
scroll to position [3870, 0]
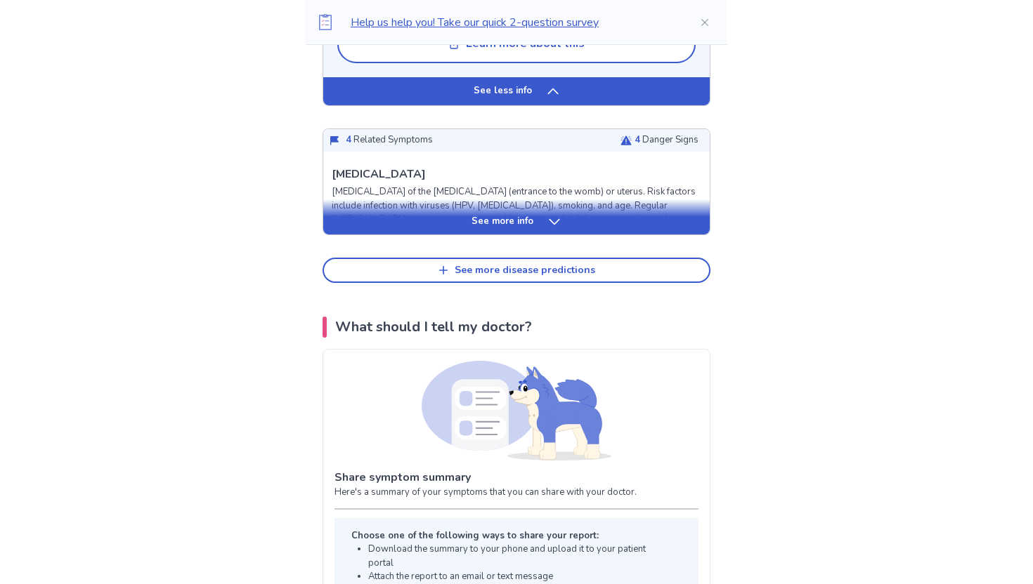
click at [518, 232] on div "See more info" at bounding box center [516, 216] width 386 height 35
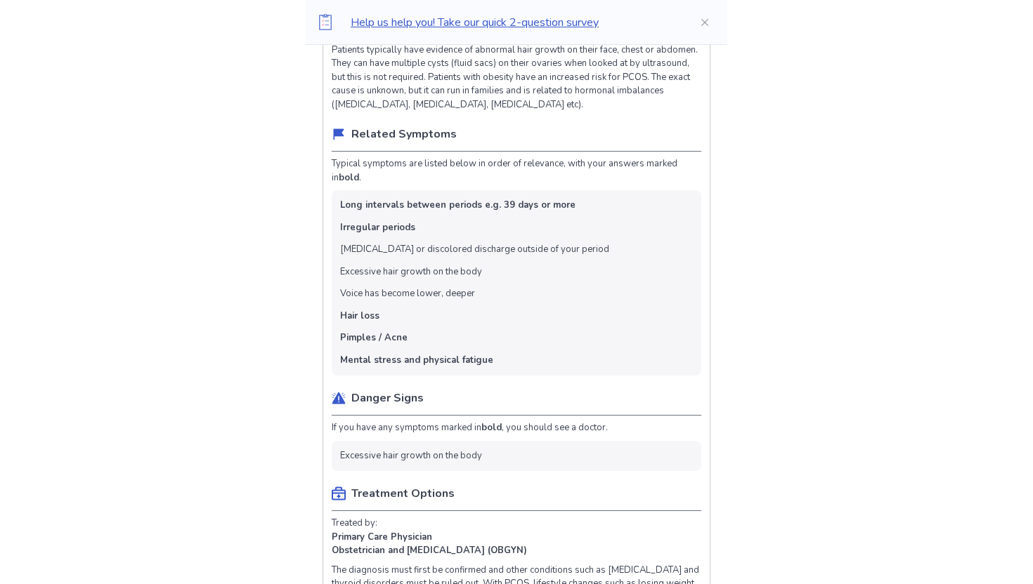
scroll to position [2701, 0]
